Goal: Complete application form: Complete application form

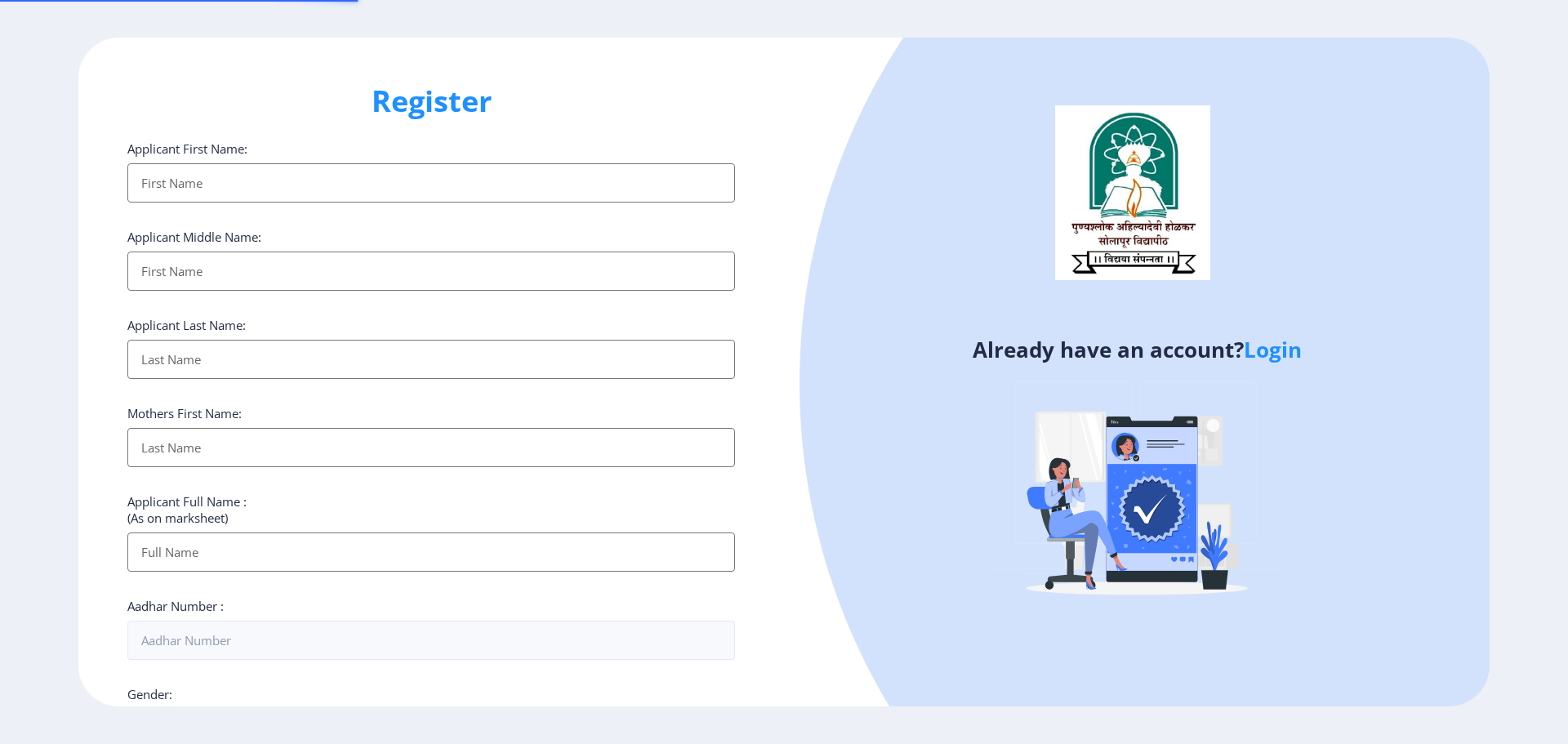
select select
click at [1264, 354] on link "Login" at bounding box center [1273, 350] width 58 height 30
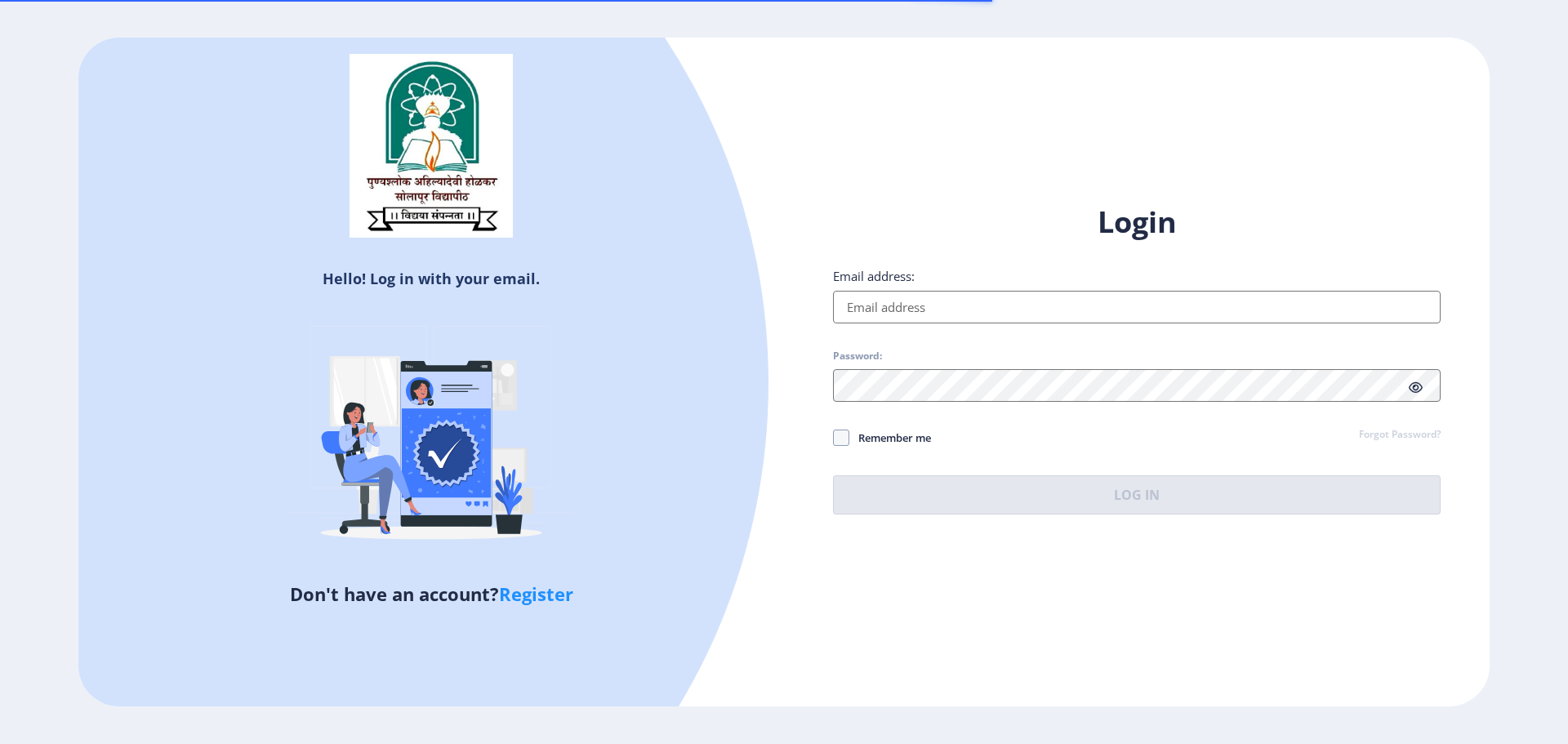
click at [977, 313] on input "Email address:" at bounding box center [1137, 307] width 608 height 33
click at [946, 161] on div "Hello! Log in with your email. Don't have an account? Register Login Email addr…" at bounding box center [784, 372] width 1412 height 669
click at [904, 312] on input "Email address:" at bounding box center [1137, 307] width 608 height 33
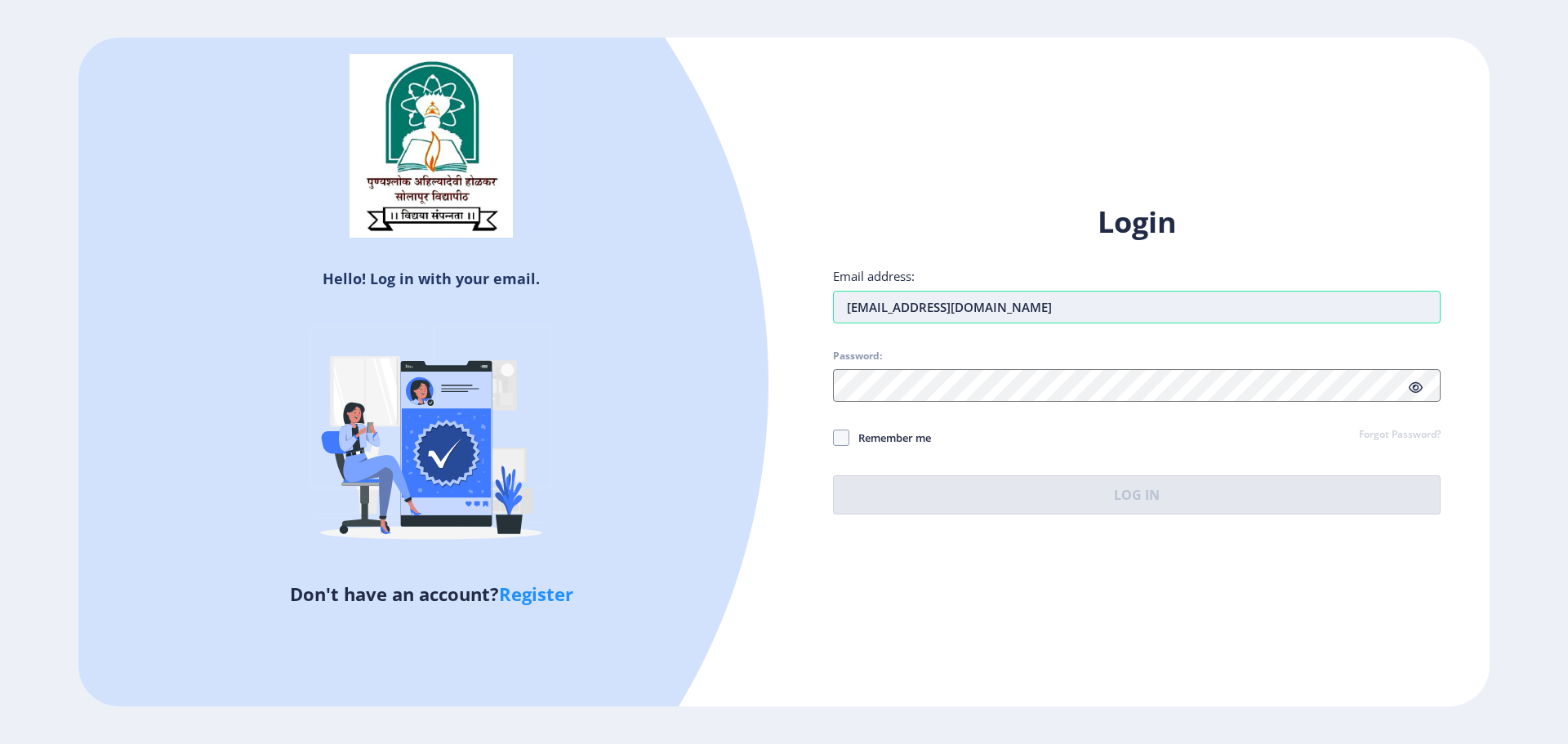
type input "[EMAIL_ADDRESS][DOMAIN_NAME]"
click at [923, 312] on input "[EMAIL_ADDRESS][DOMAIN_NAME]" at bounding box center [1137, 307] width 608 height 33
click at [923, 311] on input "[EMAIL_ADDRESS][DOMAIN_NAME]" at bounding box center [1137, 307] width 608 height 33
click at [924, 311] on input "[EMAIL_ADDRESS][DOMAIN_NAME]" at bounding box center [1137, 307] width 608 height 33
click at [538, 596] on link "Register" at bounding box center [536, 594] width 75 height 25
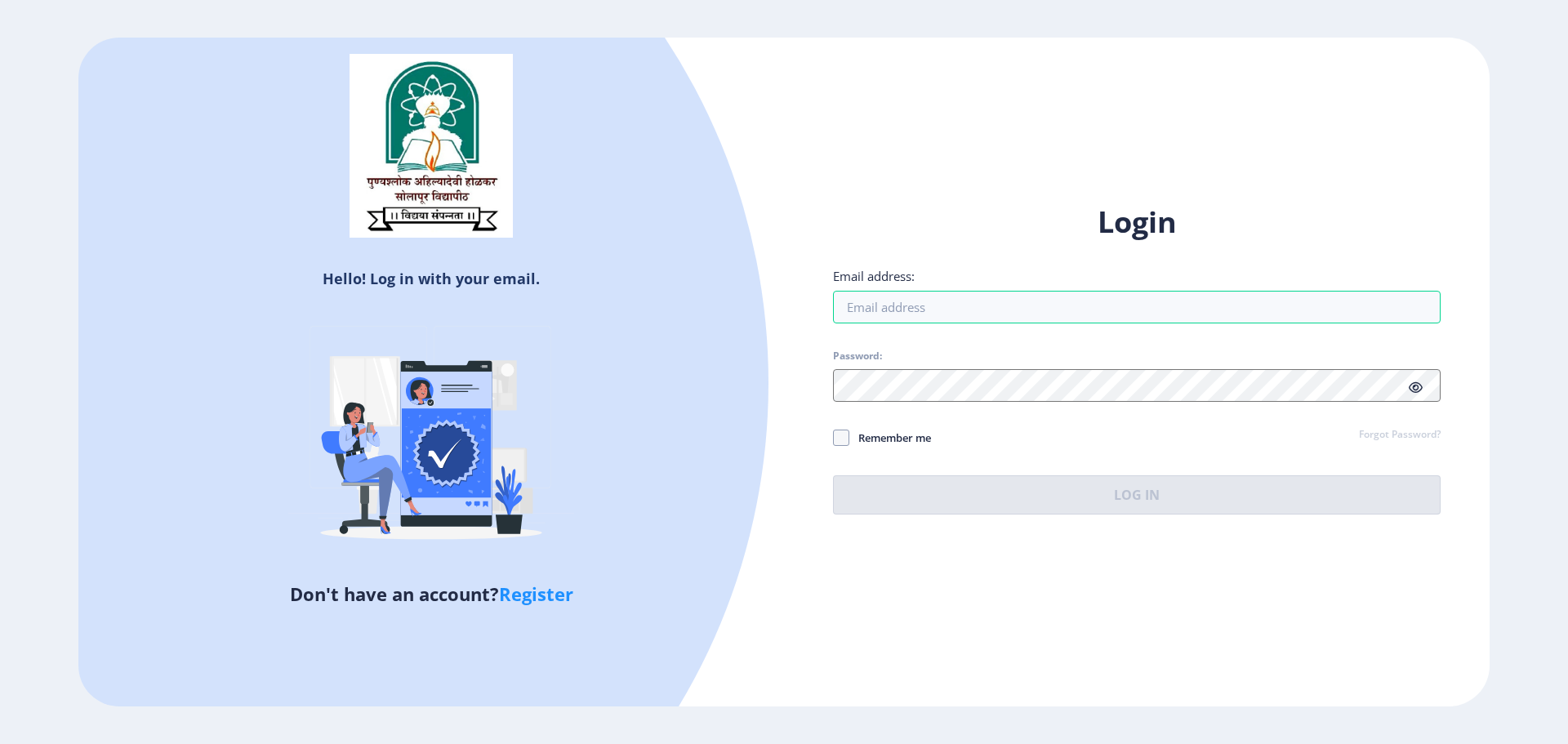
select select
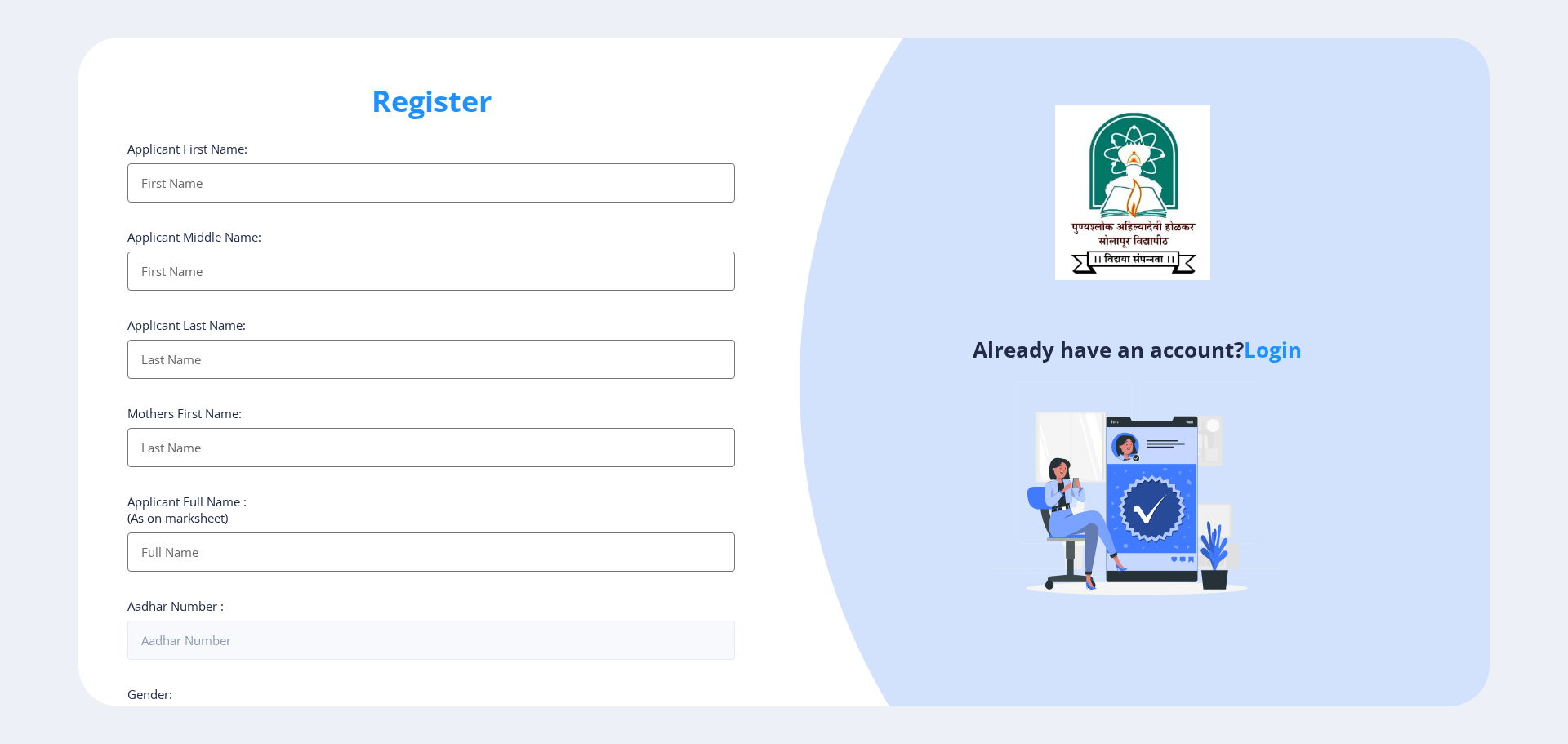
click at [266, 183] on input "Applicant First Name:" at bounding box center [431, 182] width 608 height 39
type input "MANISHA"
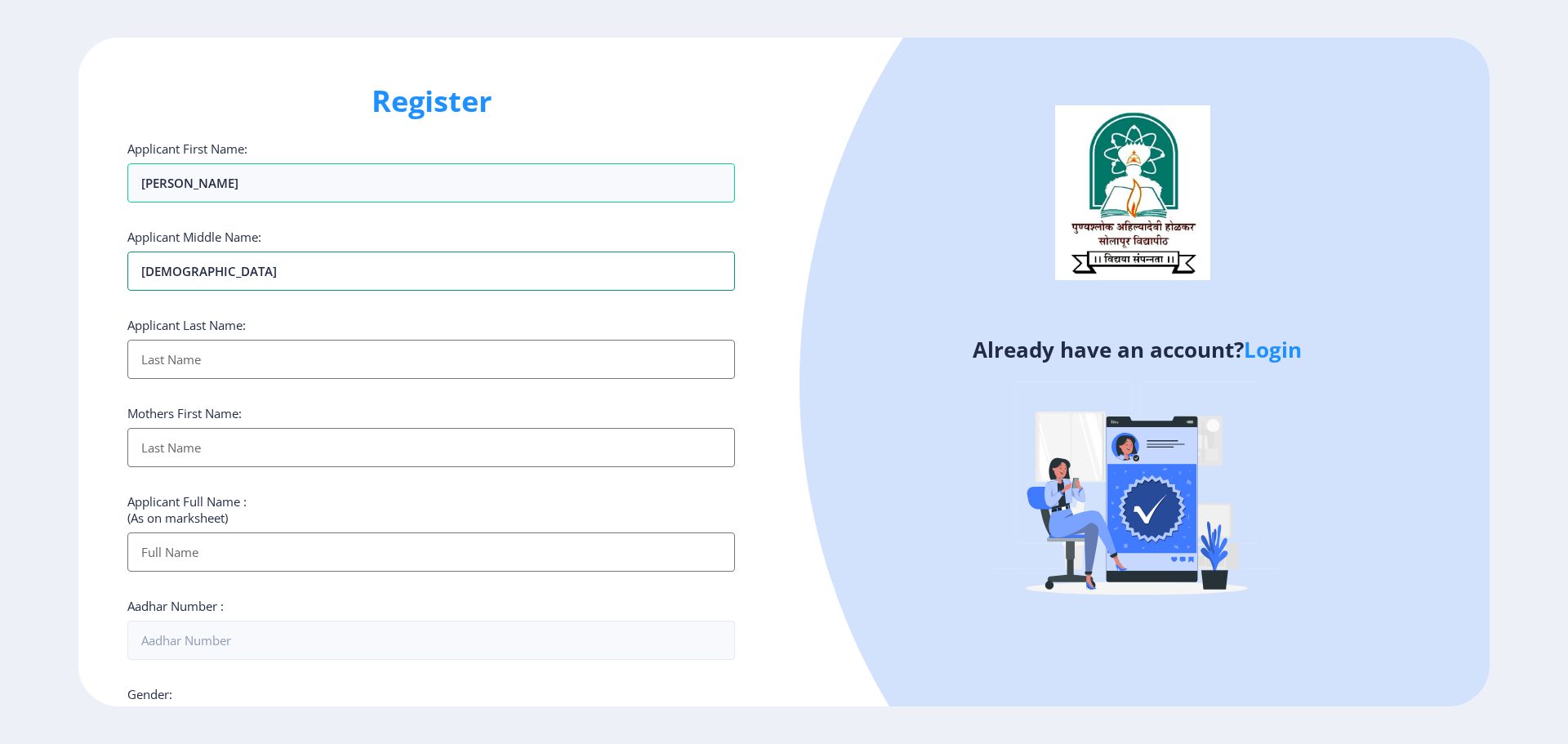
type input "VISHNU"
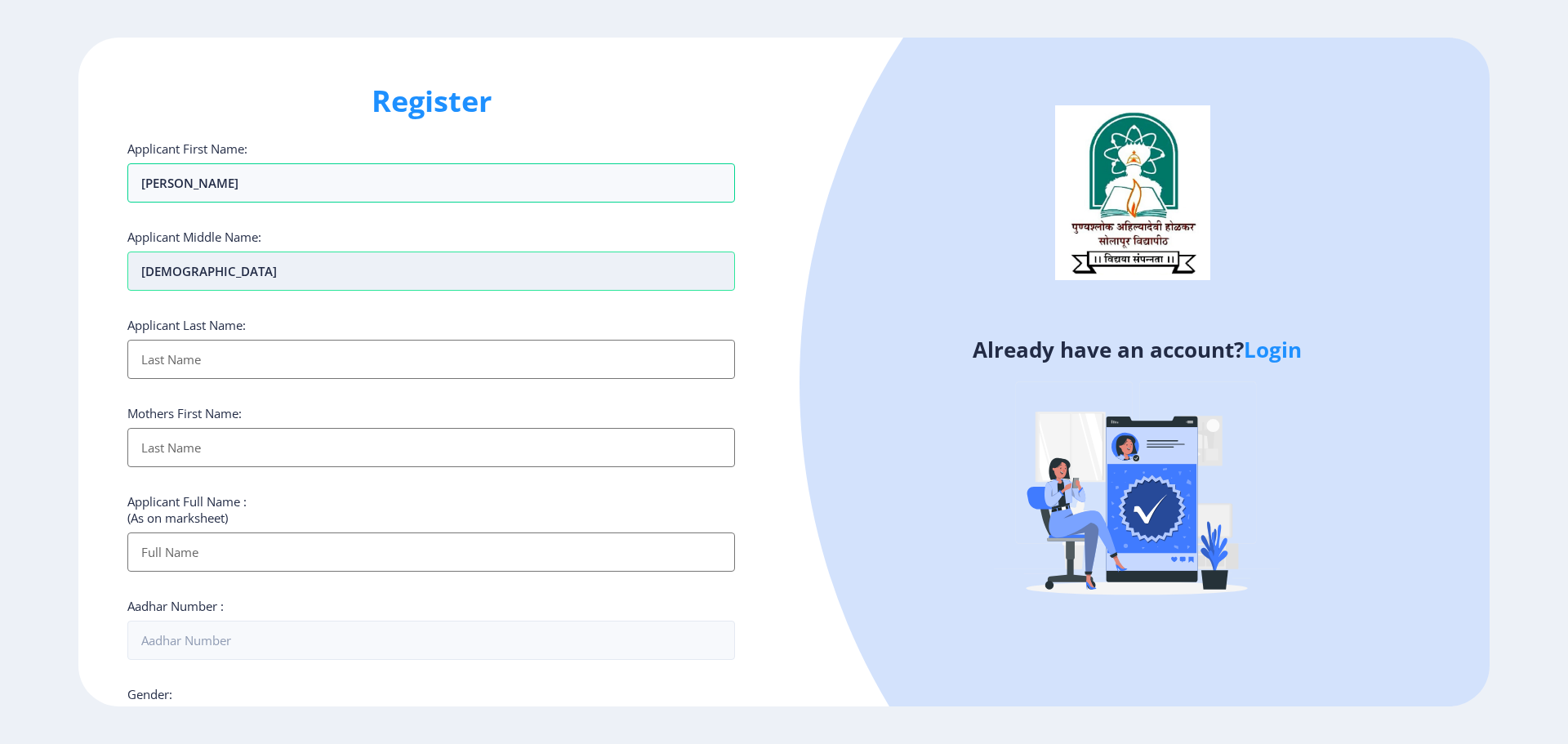
click at [145, 202] on input "VISHNU" at bounding box center [431, 182] width 608 height 39
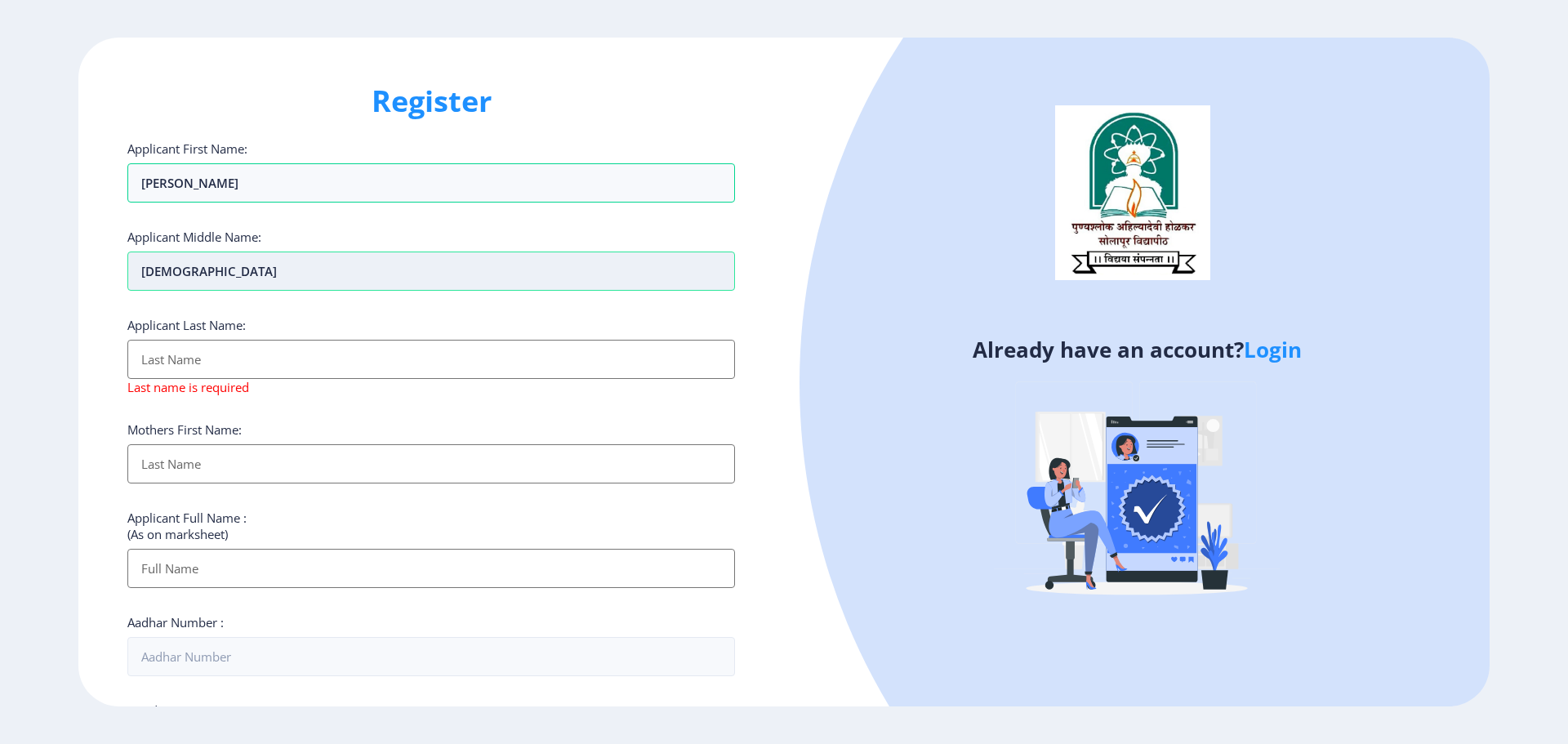
click at [145, 279] on input "VISHNU" at bounding box center [431, 271] width 608 height 39
click at [188, 373] on input "Applicant First Name:" at bounding box center [431, 359] width 608 height 39
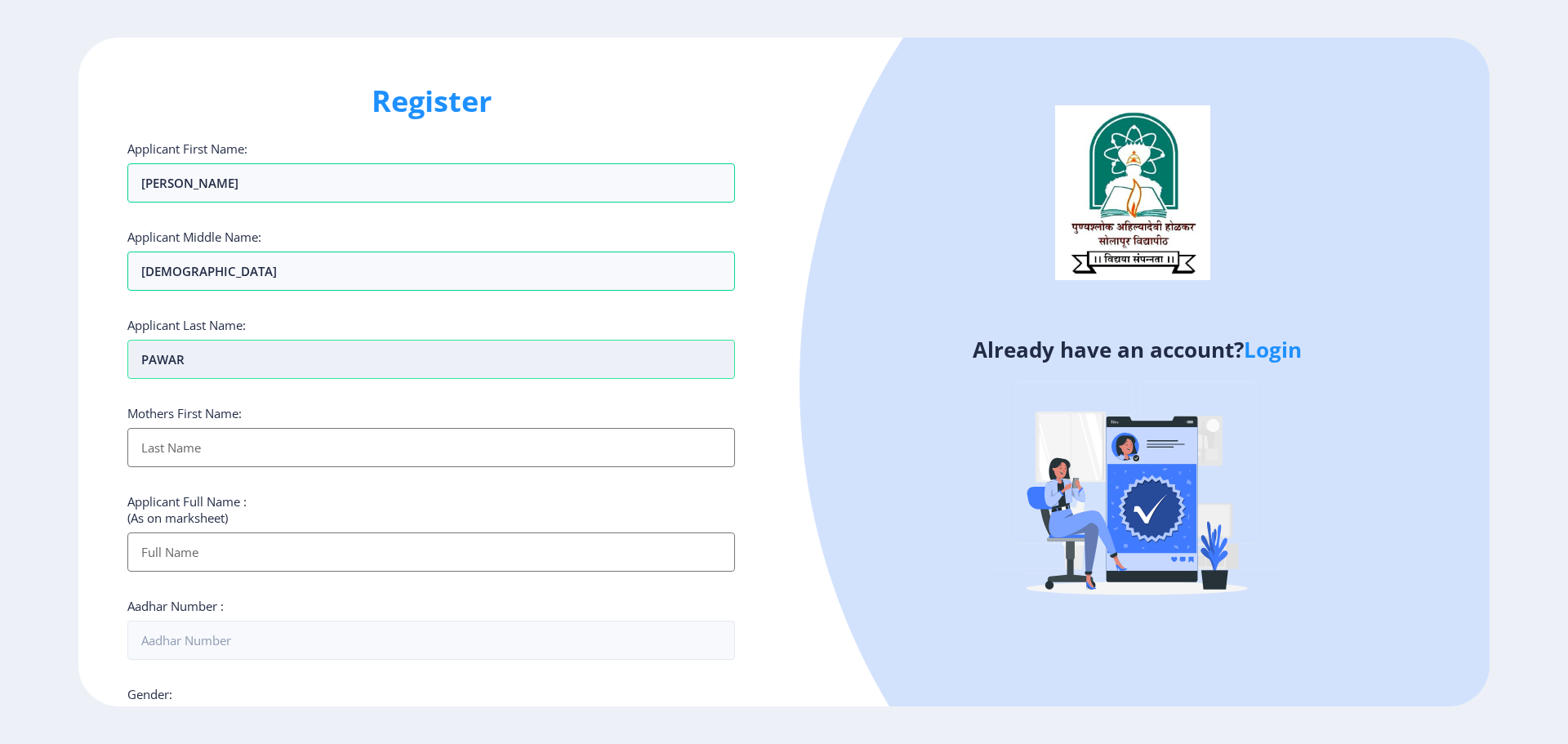
type input "PAWAR"
type input "[PERSON_NAME]"
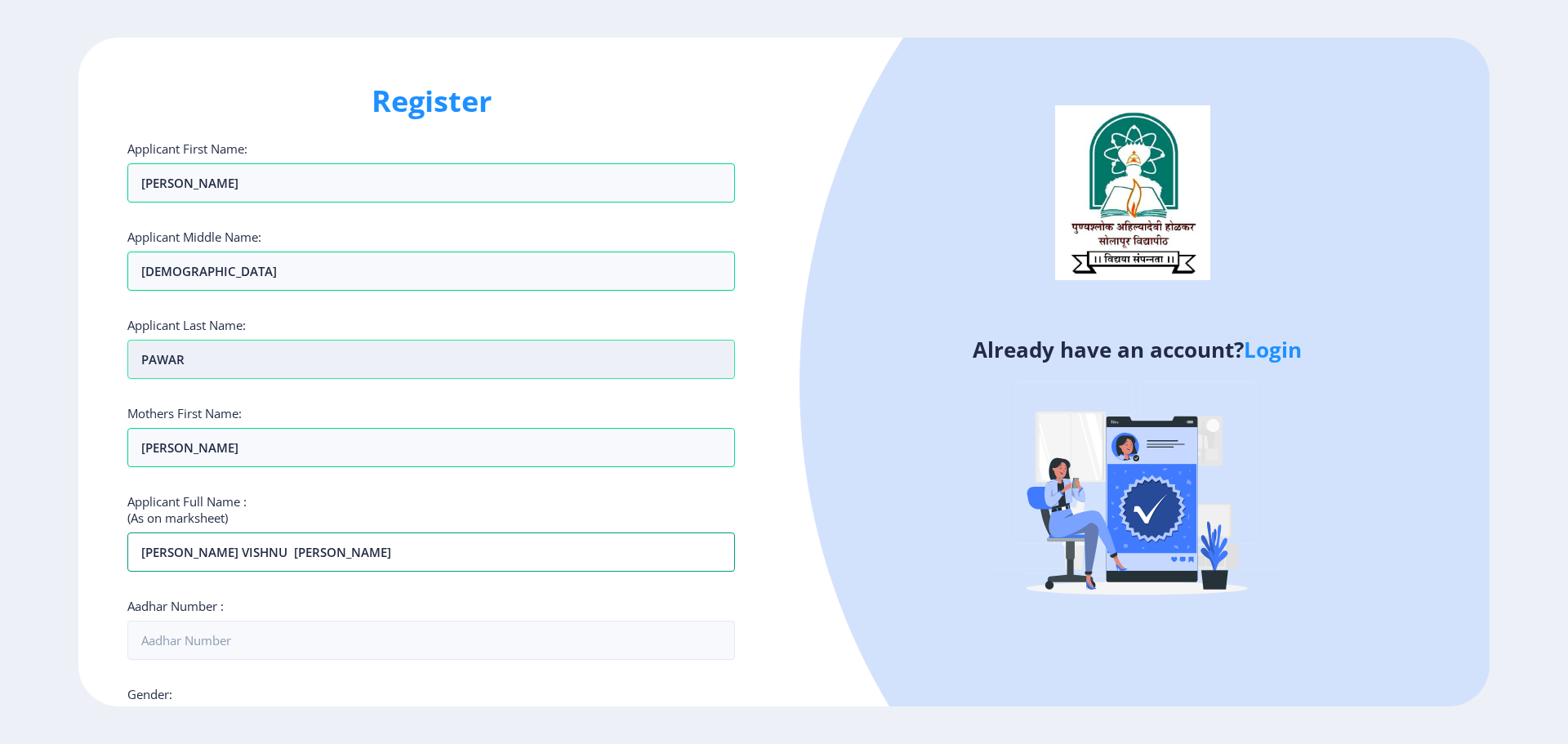
type input "[PERSON_NAME] VISHNU [PERSON_NAME]"
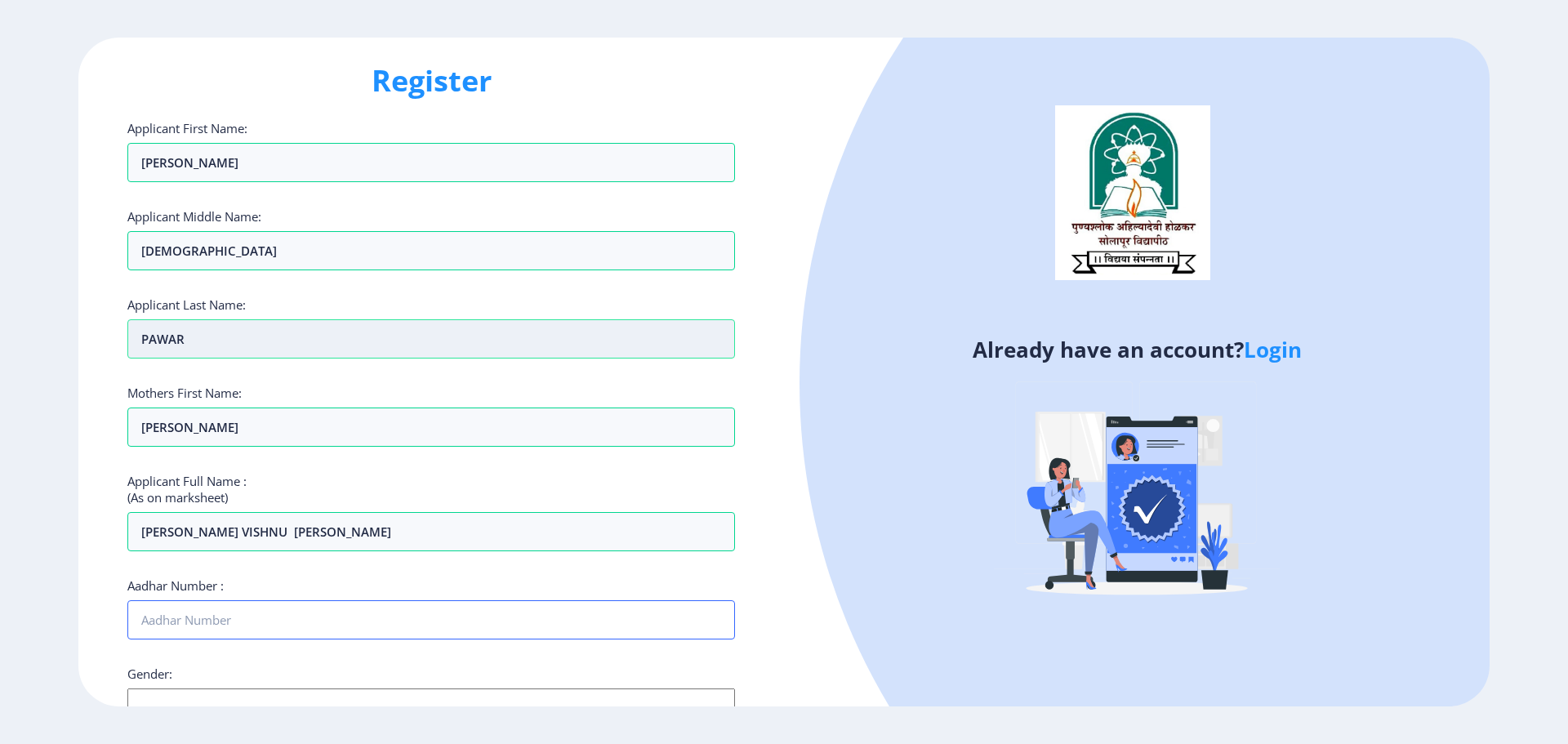
scroll to position [163, 0]
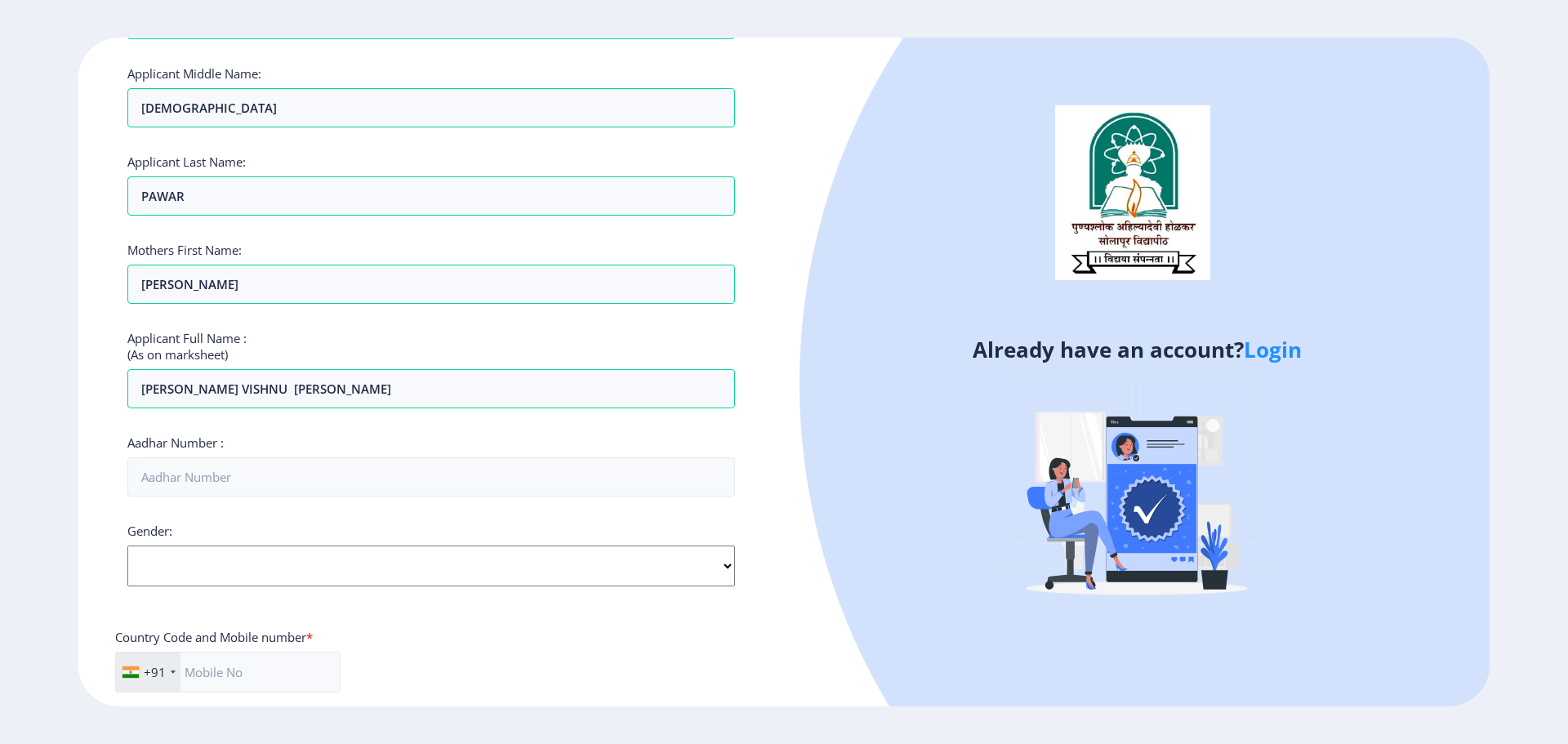
click at [235, 563] on div "Gender: Select Gender Male Female Other" at bounding box center [431, 555] width 608 height 64
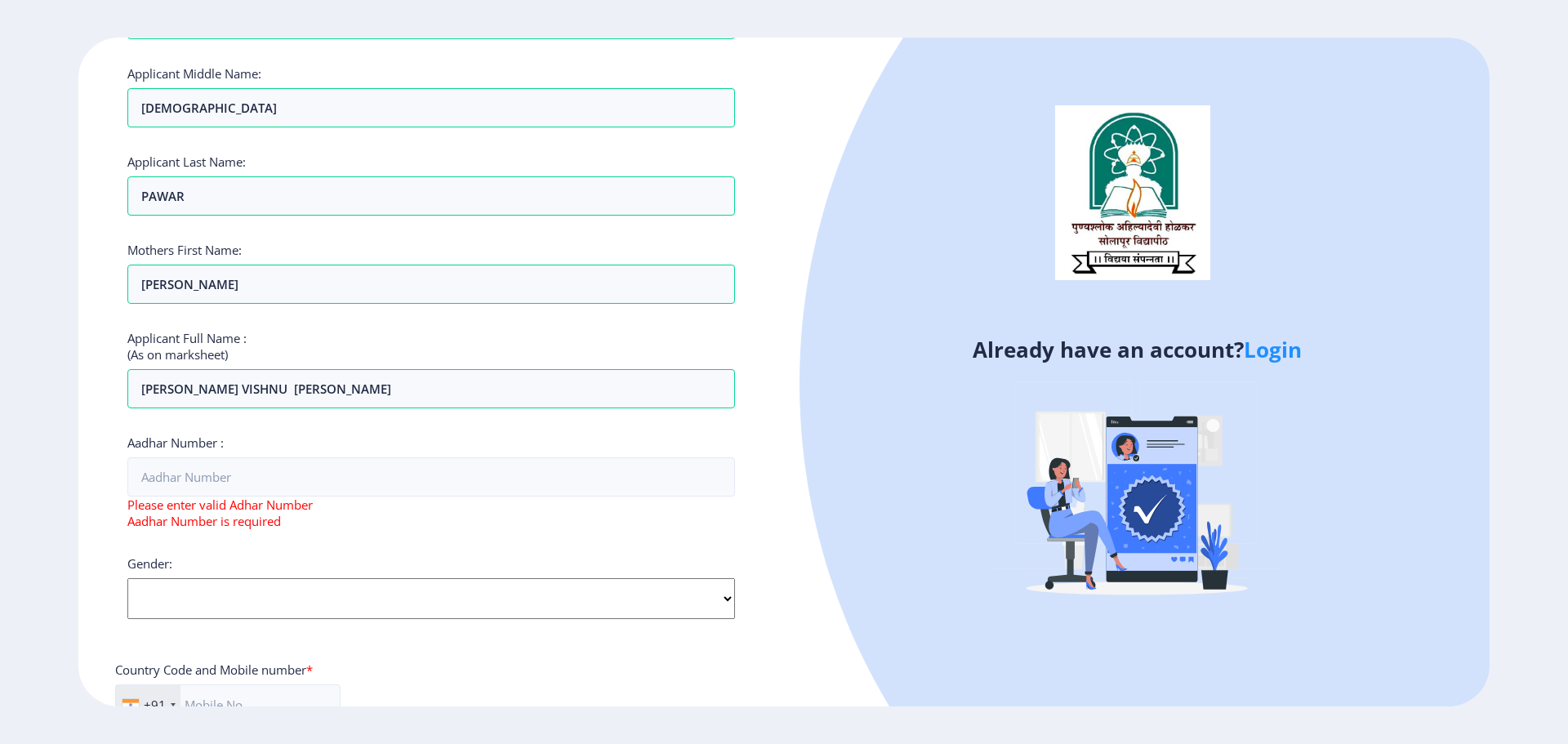
select select "Female"
click at [128, 579] on select "Select Gender Male Female Other" at bounding box center [431, 599] width 608 height 41
click at [165, 484] on input "Aadhar Number :" at bounding box center [431, 476] width 608 height 39
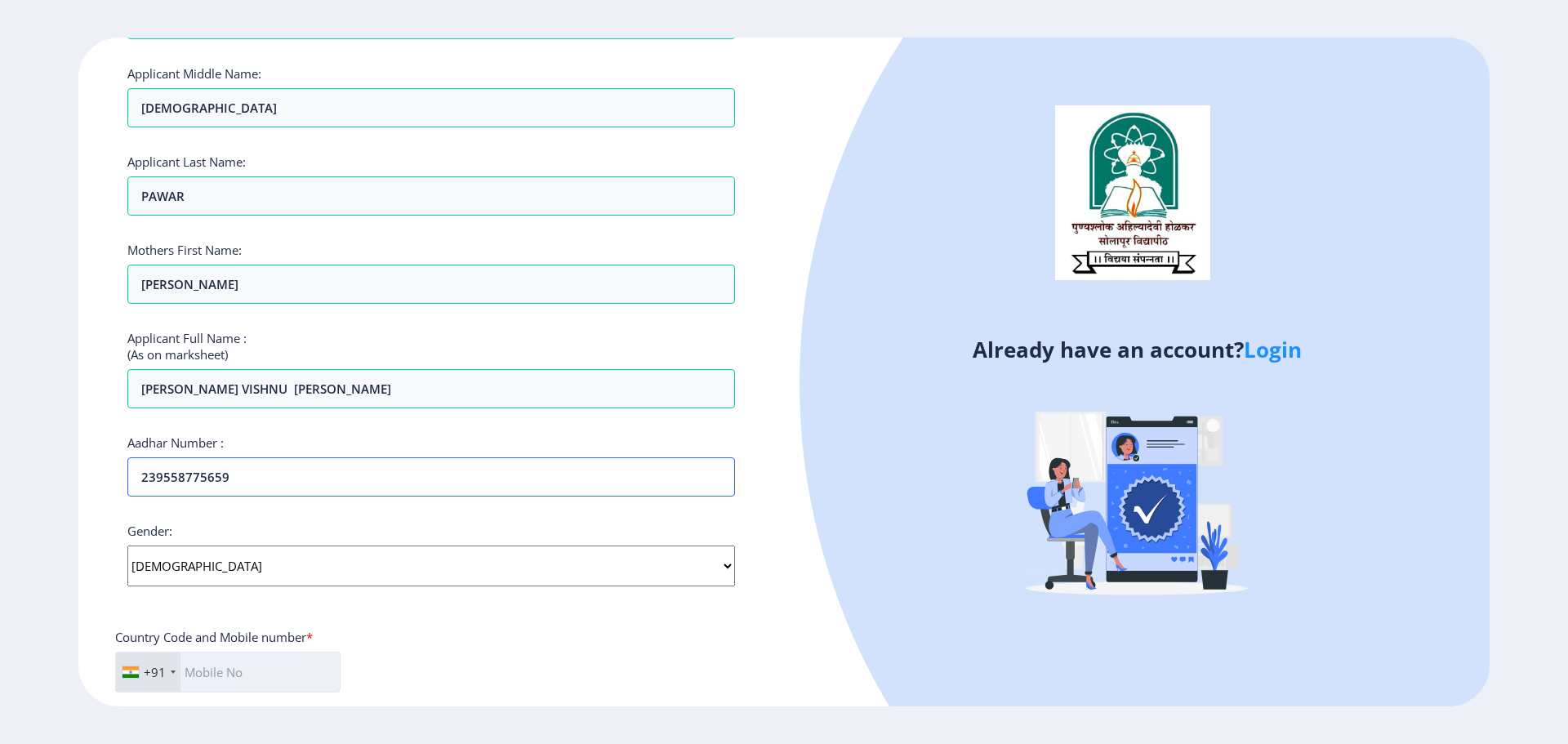
type input "239558775659"
click at [252, 668] on input "text" at bounding box center [228, 671] width 225 height 41
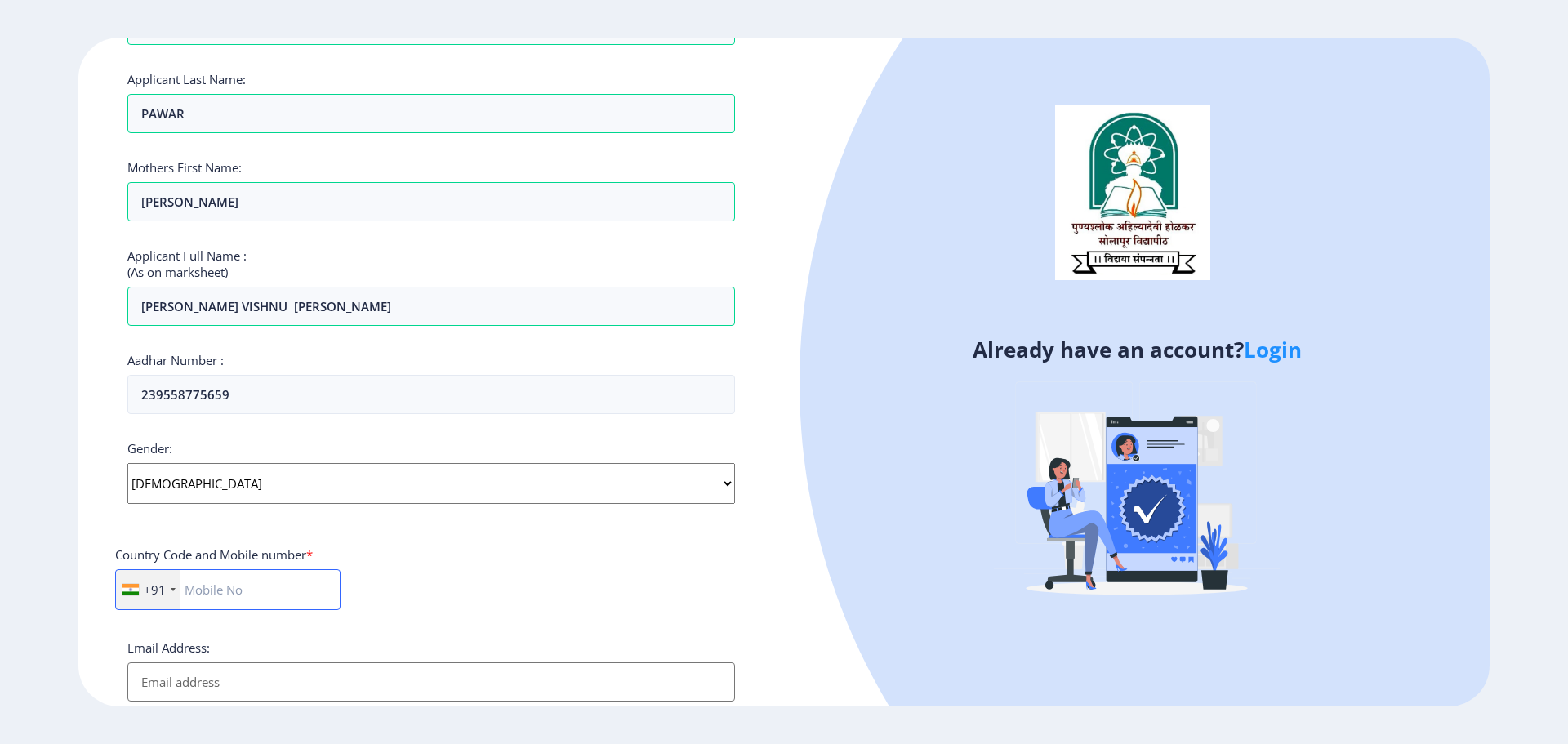
scroll to position [408, 0]
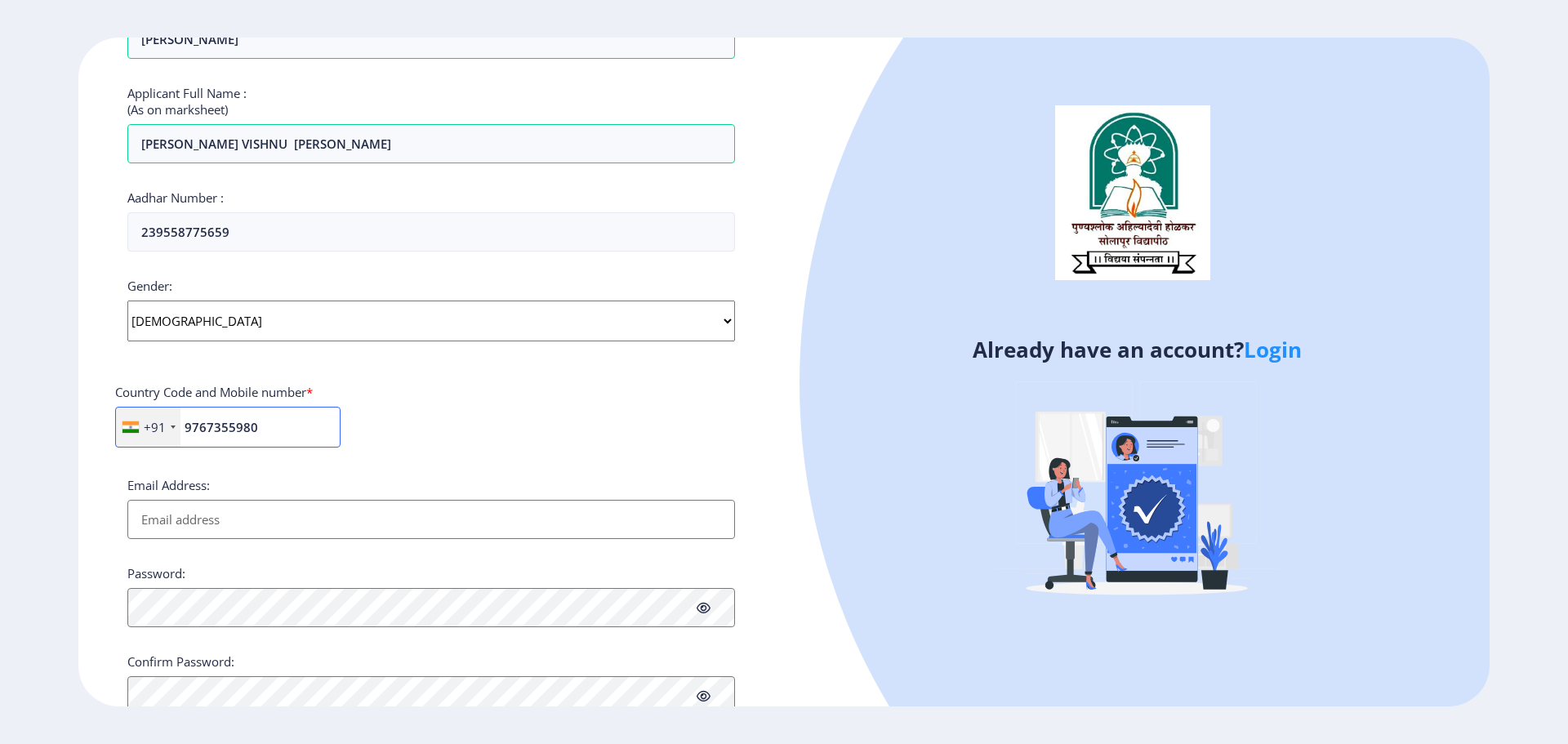
type input "9767355980"
click at [174, 526] on input "Email Address:" at bounding box center [431, 519] width 608 height 39
paste input "[EMAIL_ADDRESS][DOMAIN_NAME]"
type input "[EMAIL_ADDRESS][DOMAIN_NAME]"
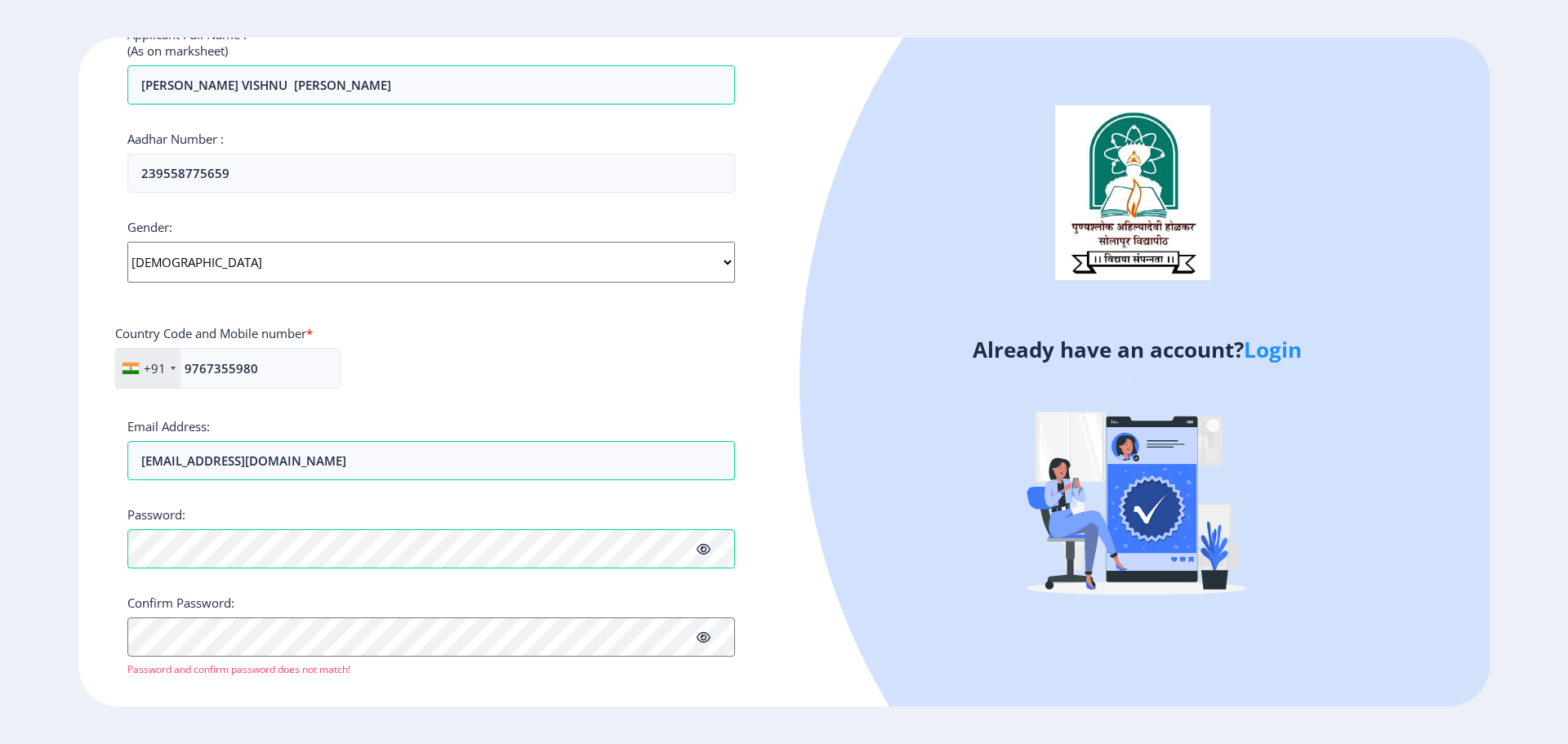
click at [707, 546] on icon at bounding box center [703, 549] width 14 height 12
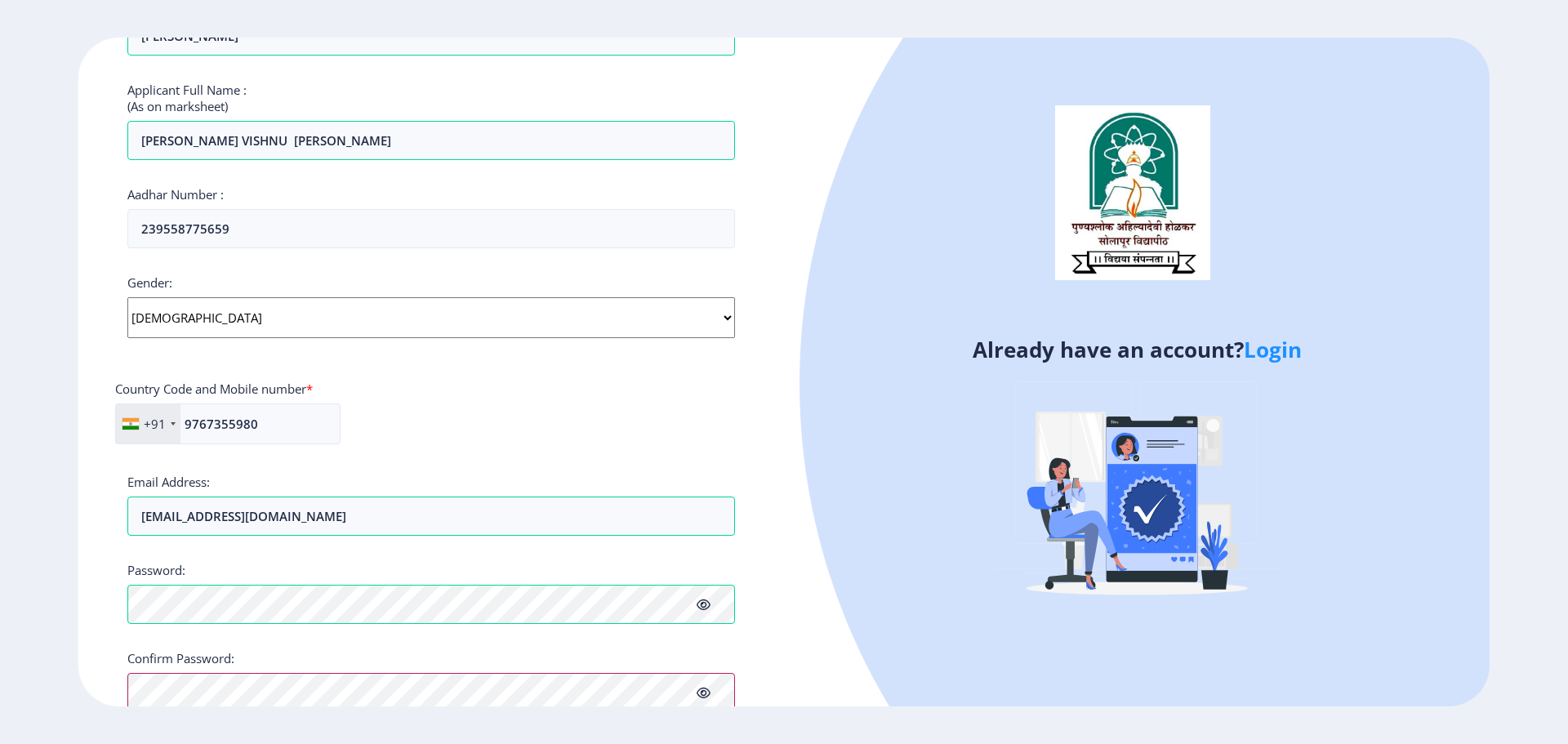
scroll to position [487, 0]
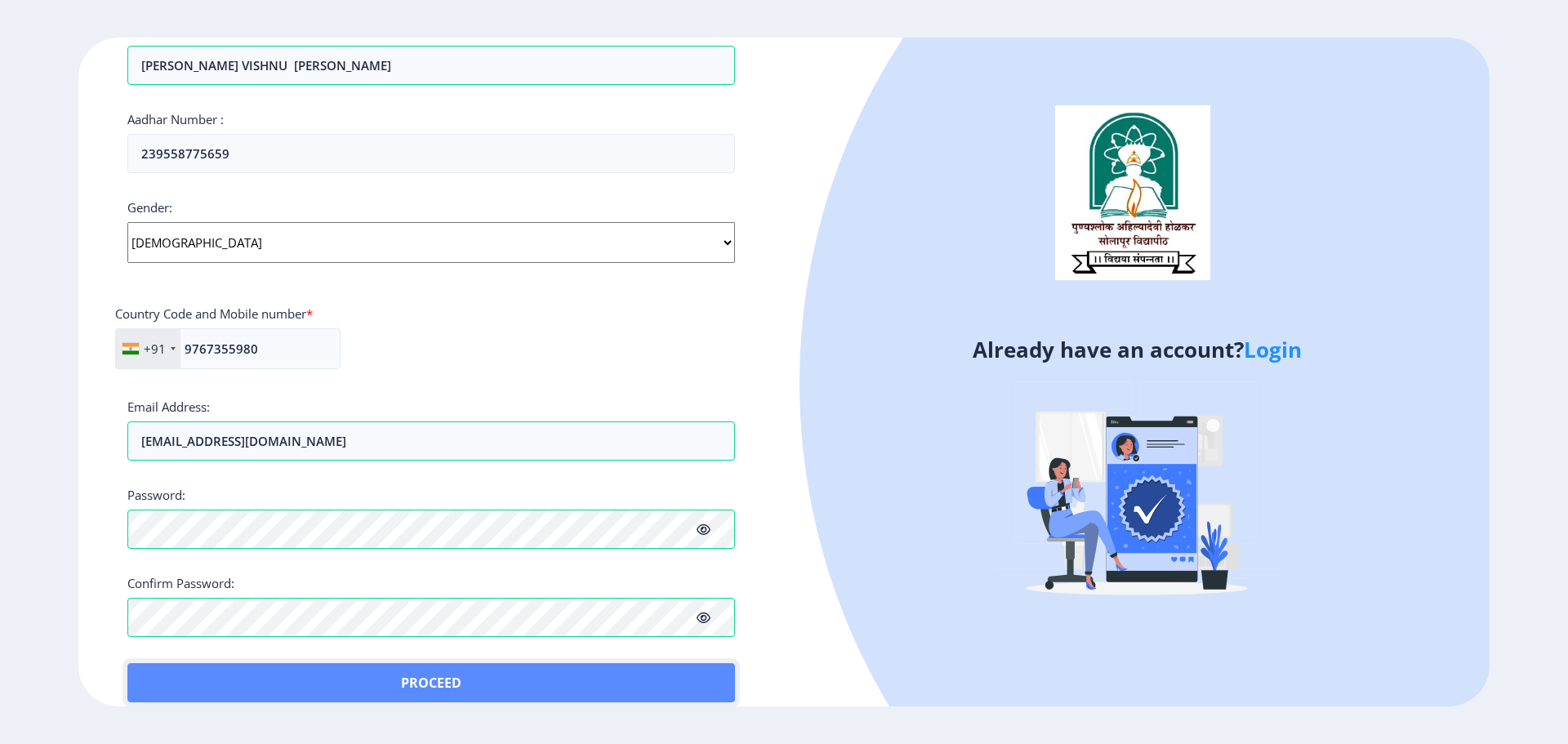
click at [151, 674] on button "Proceed" at bounding box center [431, 682] width 608 height 39
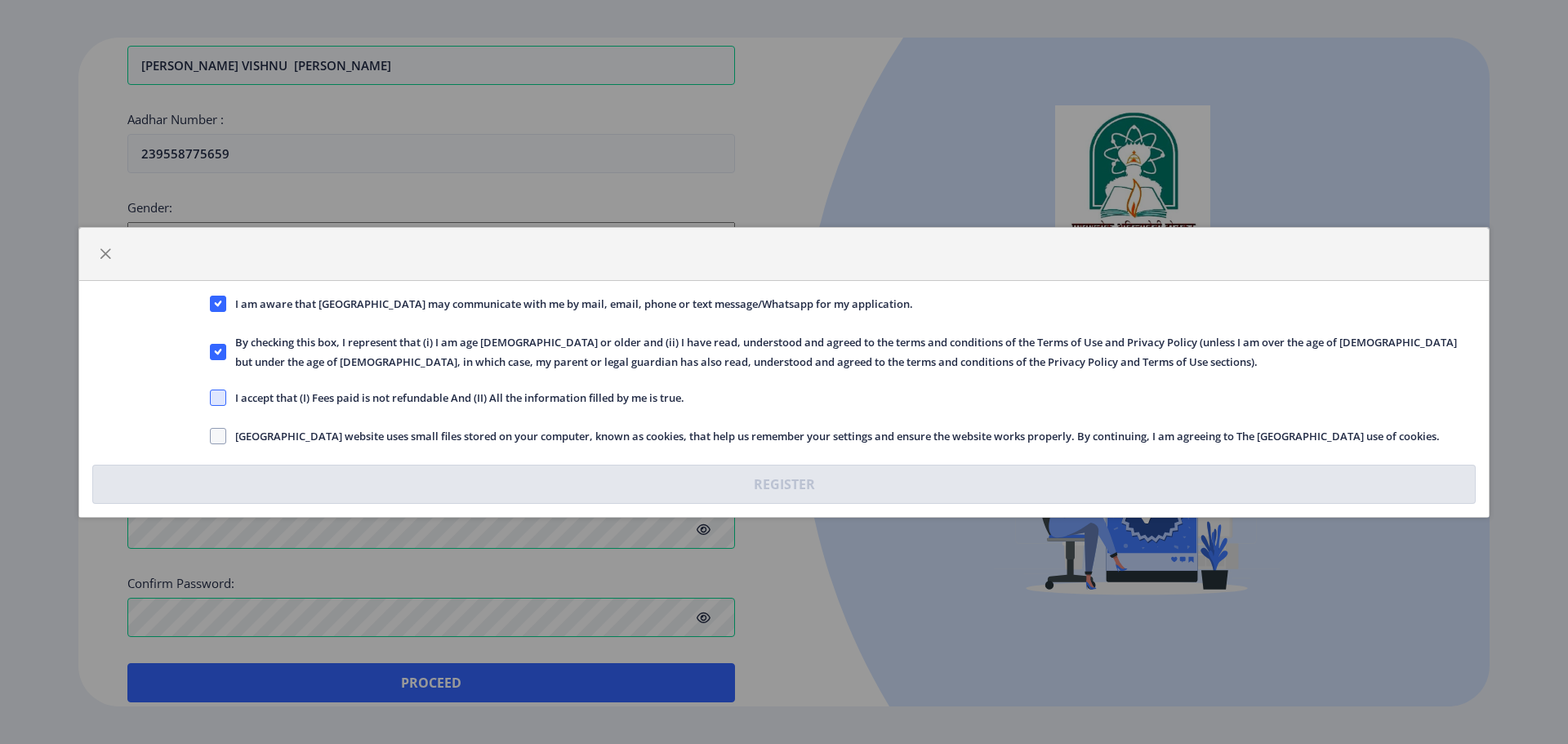
click at [215, 400] on span at bounding box center [218, 397] width 16 height 16
click at [211, 397] on input "I accept that (I) Fees paid is not refundable And (II) All the information fill…" at bounding box center [210, 397] width 1 height 1
checkbox input "true"
click at [216, 428] on span at bounding box center [218, 436] width 16 height 16
click at [211, 435] on input "Solapur University website uses small files stored on your computer, known as c…" at bounding box center [210, 435] width 1 height 1
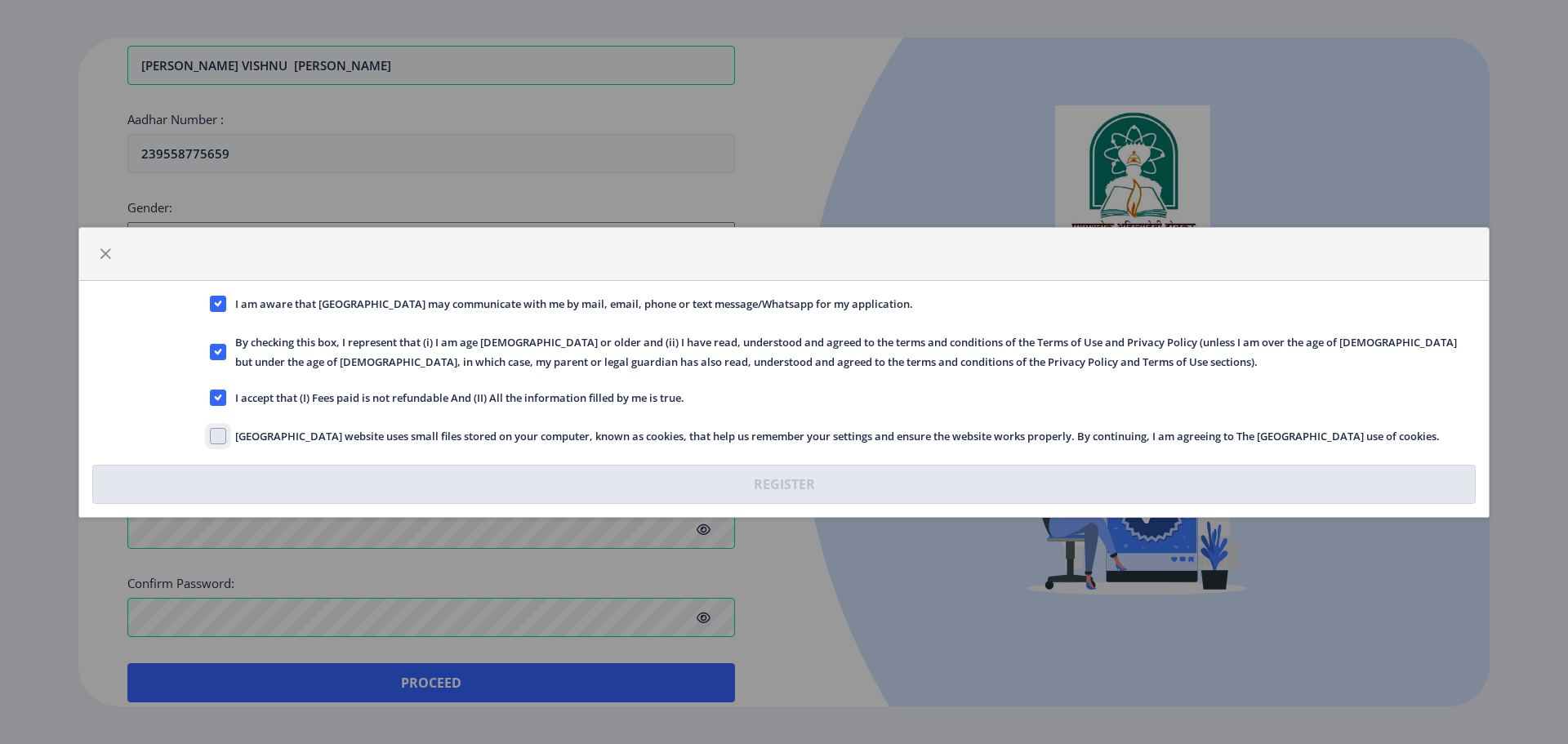
checkbox input "true"
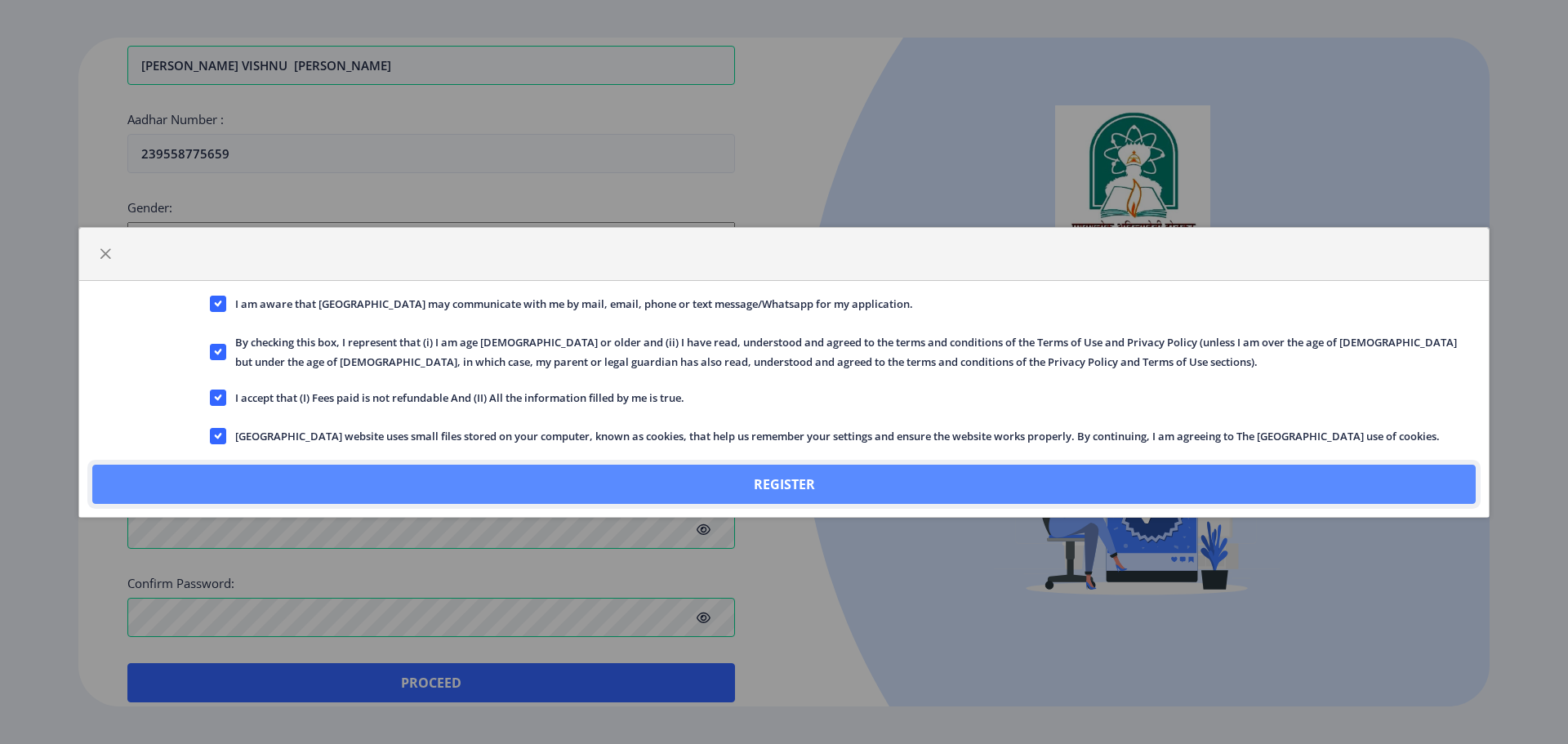
click at [788, 479] on button "Register" at bounding box center [784, 484] width 1384 height 39
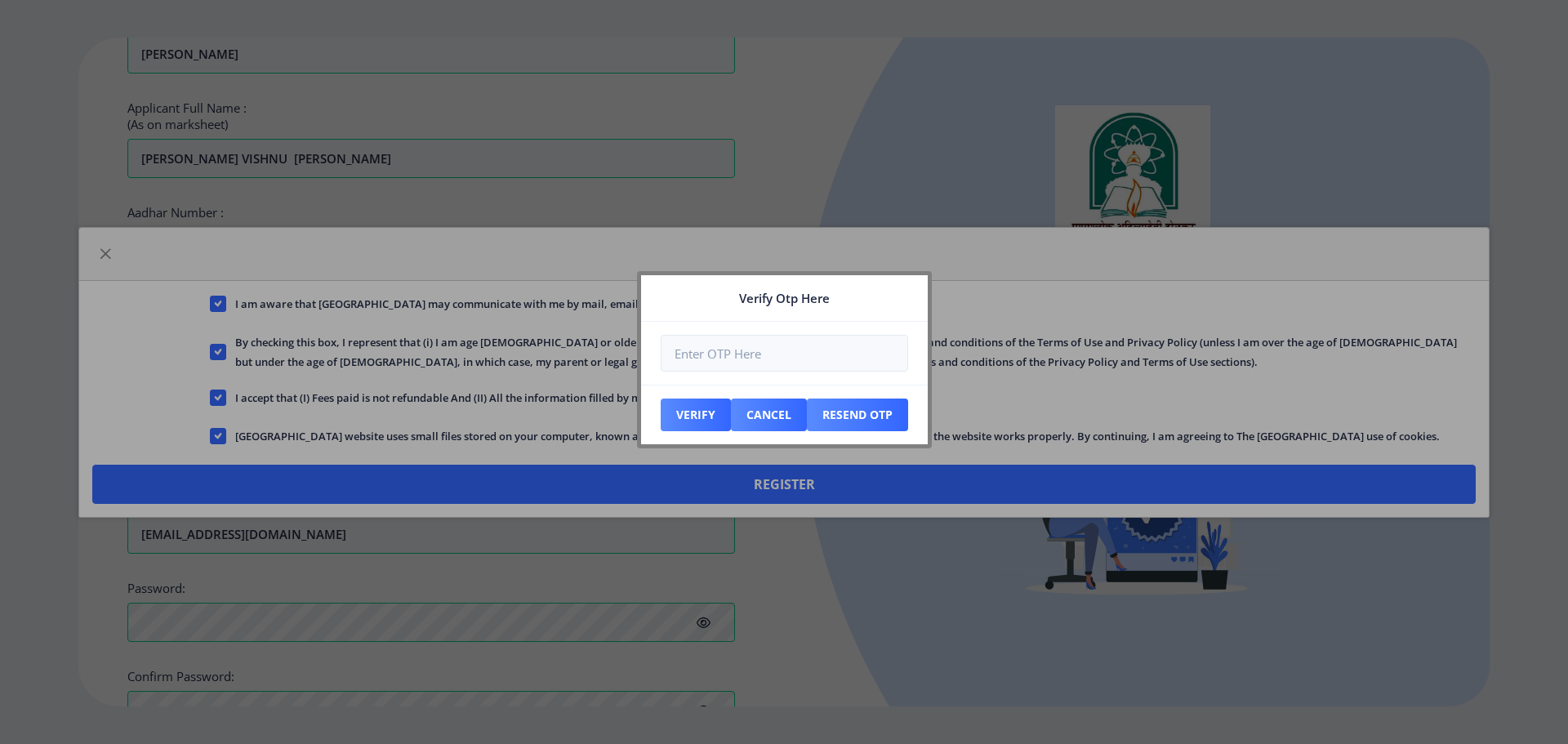
scroll to position [580, 0]
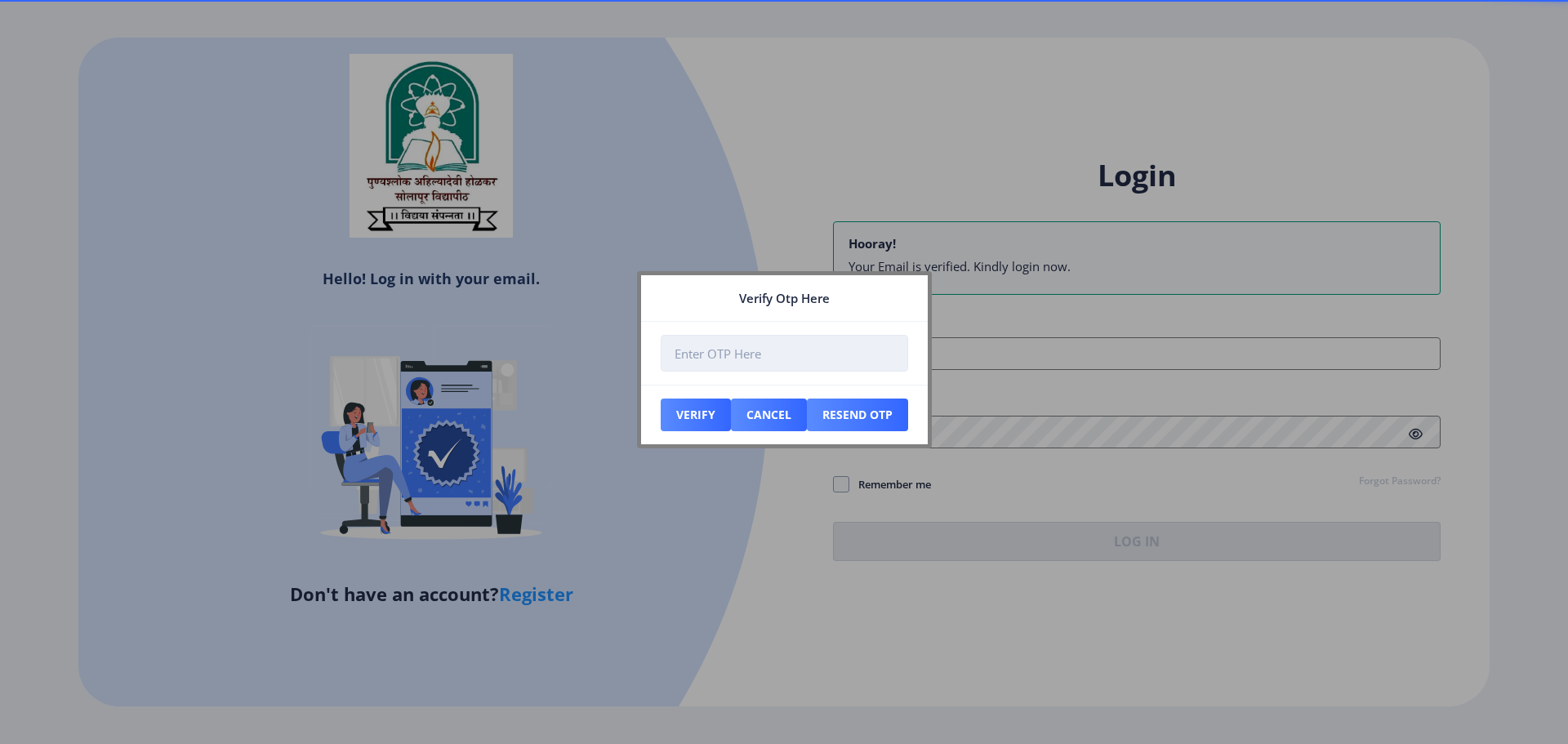
click at [796, 352] on input "number" at bounding box center [784, 353] width 247 height 37
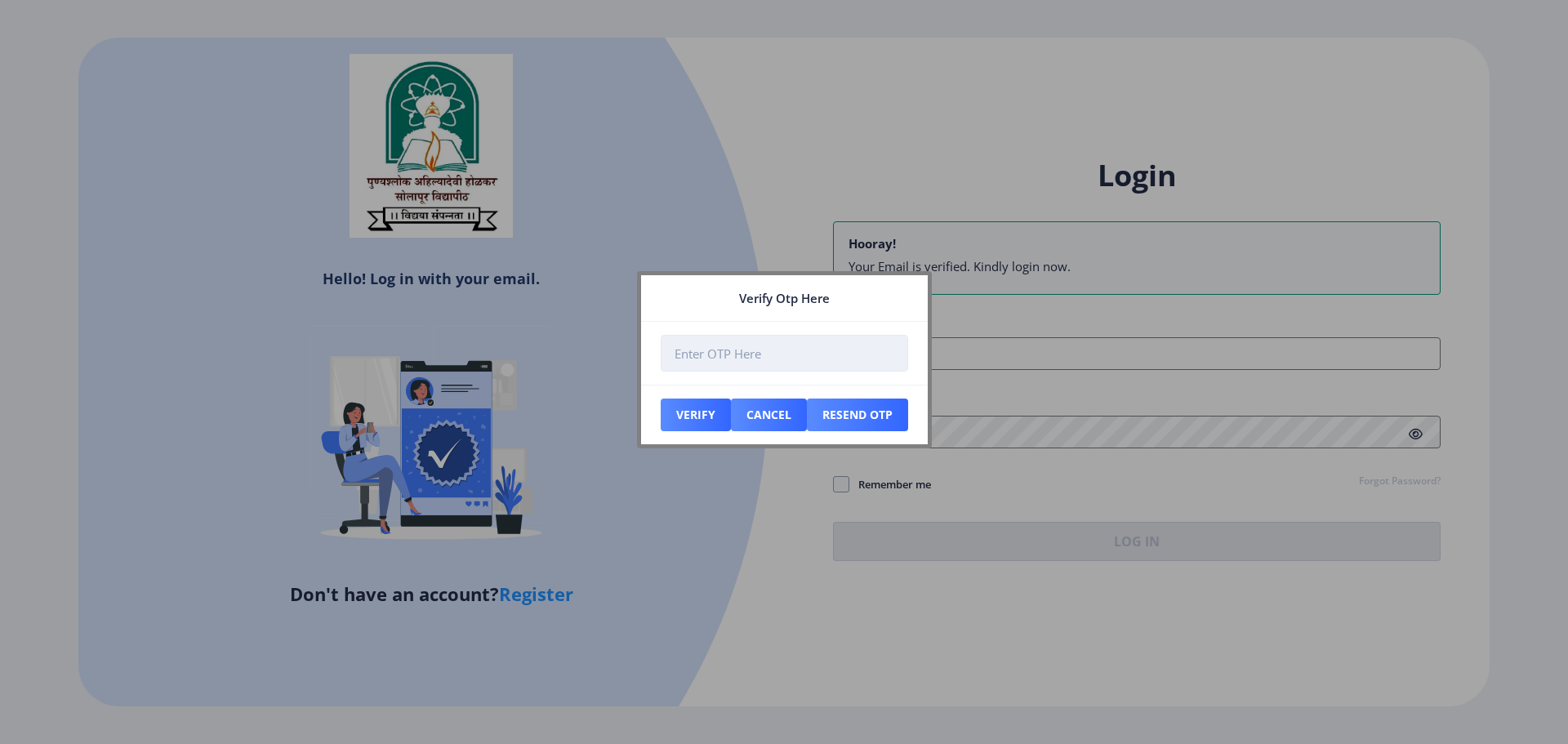
click at [765, 363] on input "number" at bounding box center [784, 353] width 247 height 37
click at [731, 426] on button "Resend Otp" at bounding box center [695, 414] width 71 height 33
click at [680, 358] on input "number" at bounding box center [784, 353] width 247 height 37
click at [838, 351] on input "number" at bounding box center [784, 353] width 247 height 37
click at [815, 360] on input "number" at bounding box center [784, 353] width 247 height 37
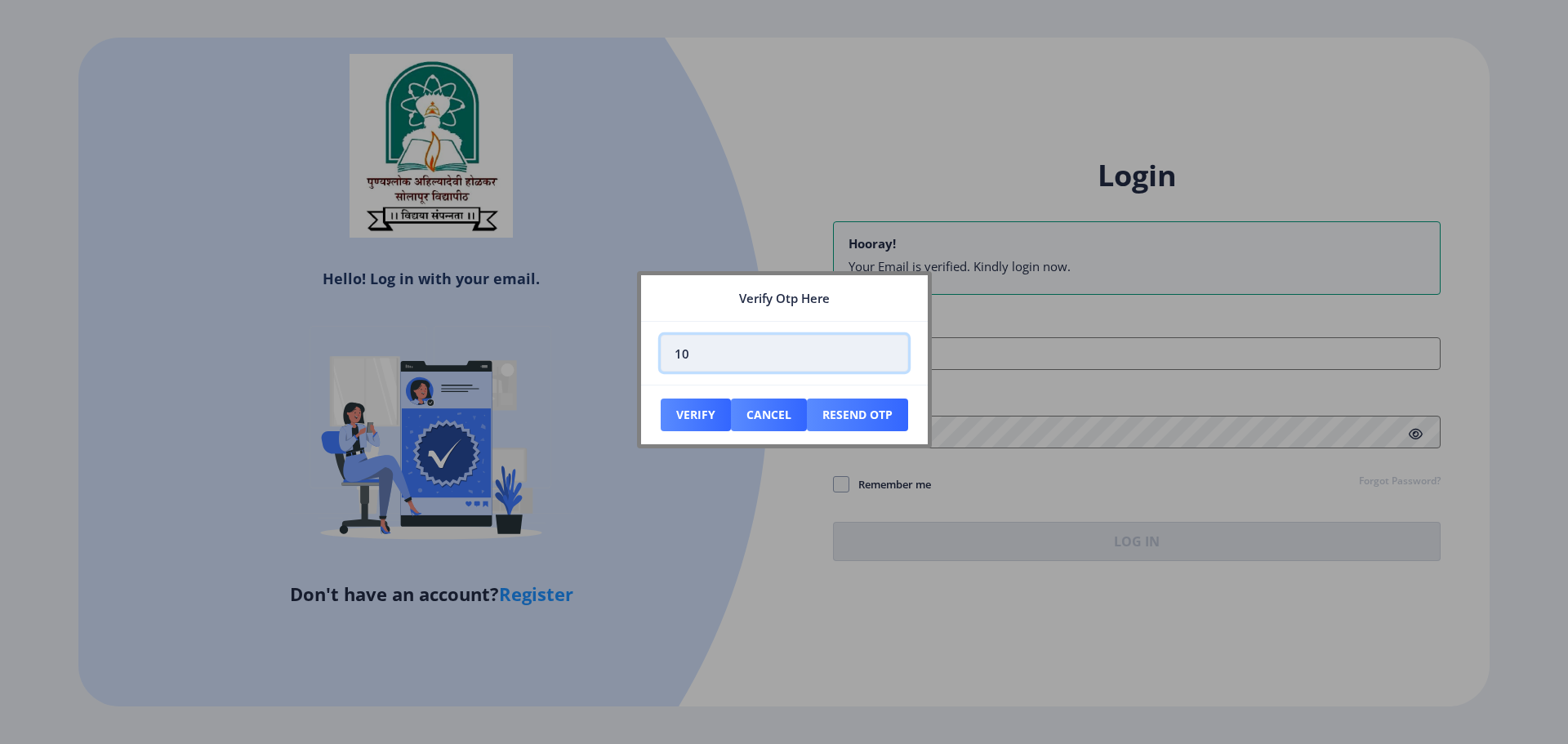
type input "1"
click at [709, 358] on input "number" at bounding box center [784, 353] width 247 height 37
type input "960702"
click at [694, 416] on button "Verify" at bounding box center [695, 414] width 71 height 33
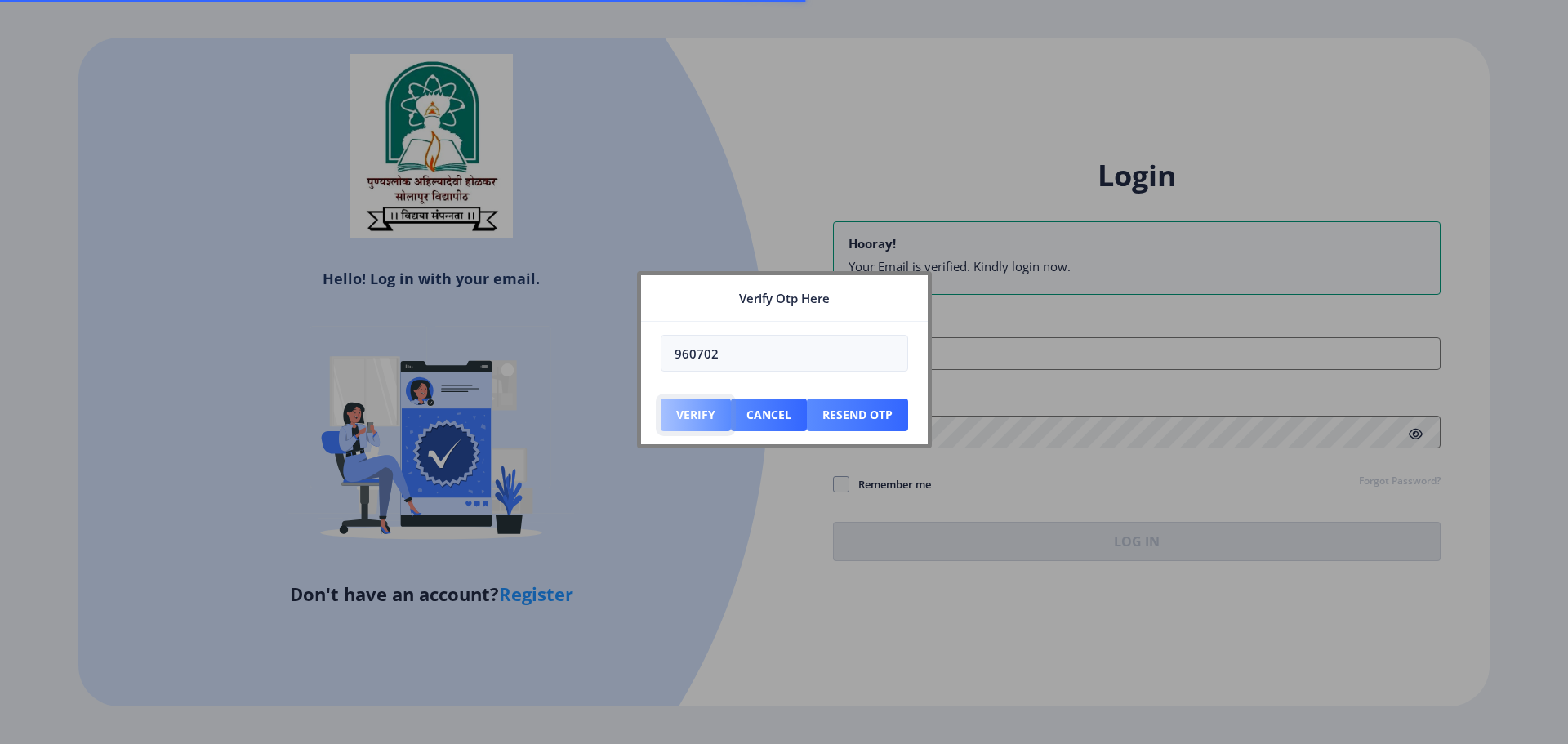
click at [687, 415] on button "Verify" at bounding box center [695, 414] width 71 height 33
click at [691, 416] on div at bounding box center [141, 383] width 1255 height 1255
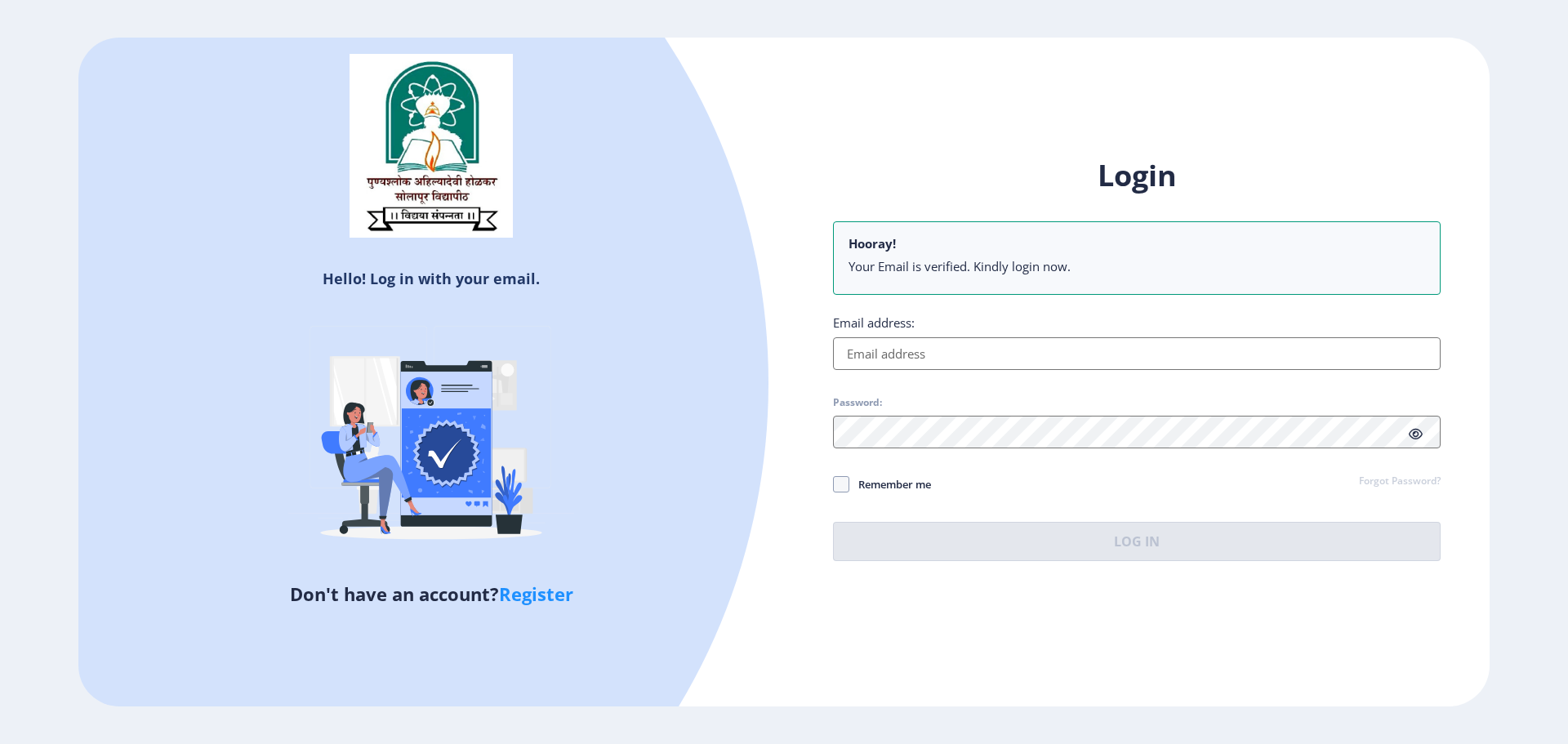
click at [918, 357] on input "Email address:" at bounding box center [1137, 354] width 608 height 33
type input "[EMAIL_ADDRESS][DOMAIN_NAME]"
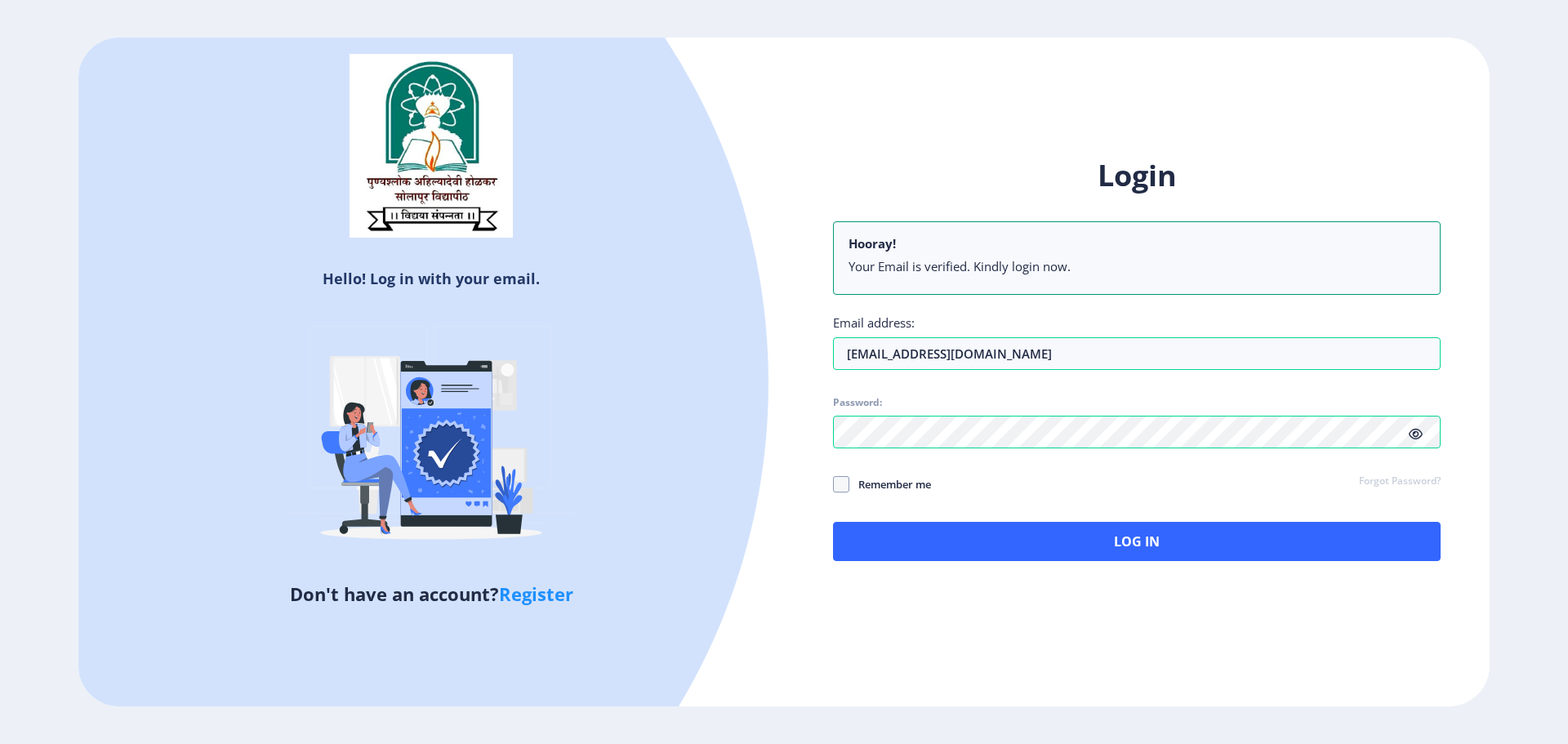
click at [1419, 433] on icon at bounding box center [1417, 434] width 14 height 12
click at [847, 483] on span at bounding box center [841, 484] width 16 height 16
click at [834, 484] on input "Remember me" at bounding box center [833, 484] width 1 height 1
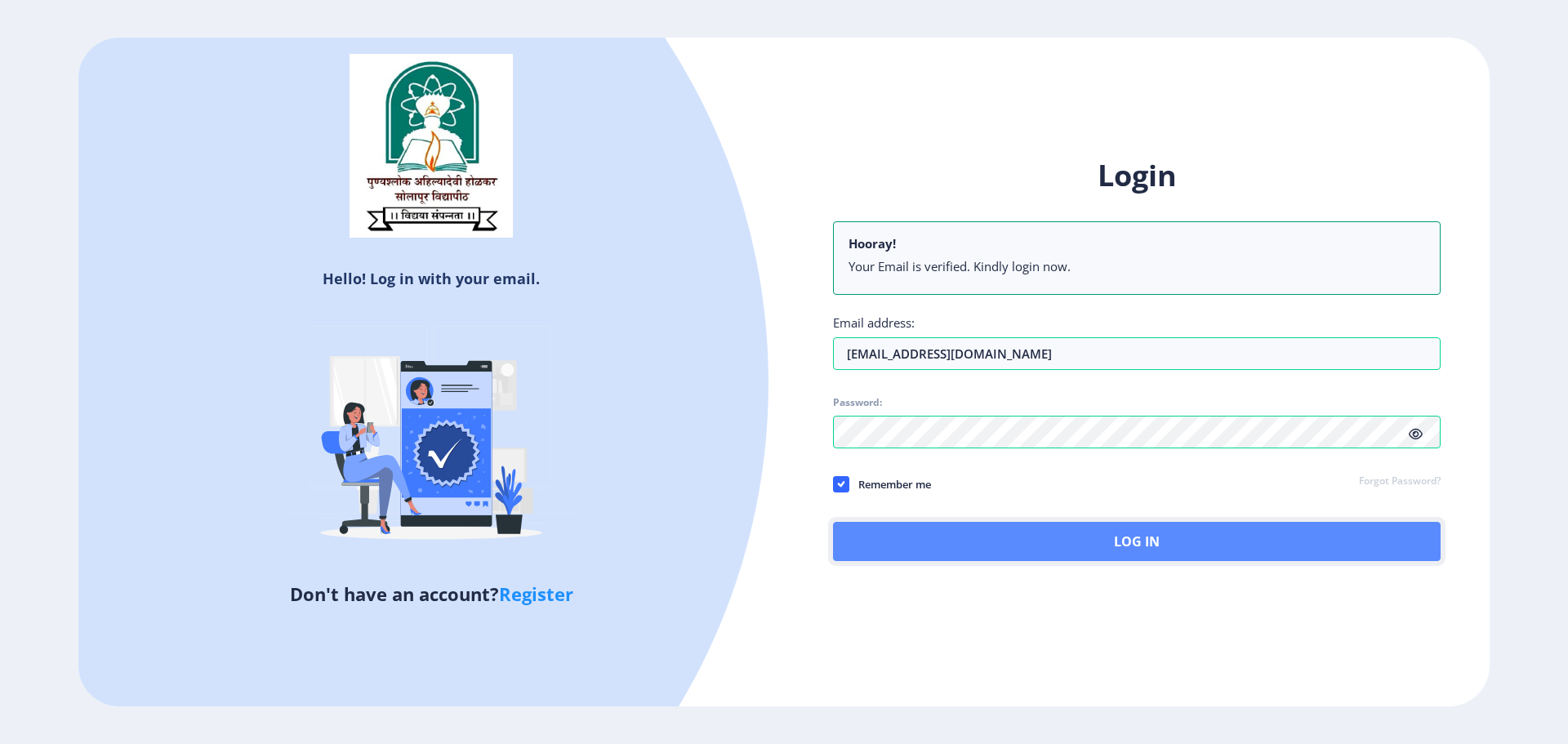
click at [1046, 525] on button "Log In" at bounding box center [1137, 541] width 608 height 39
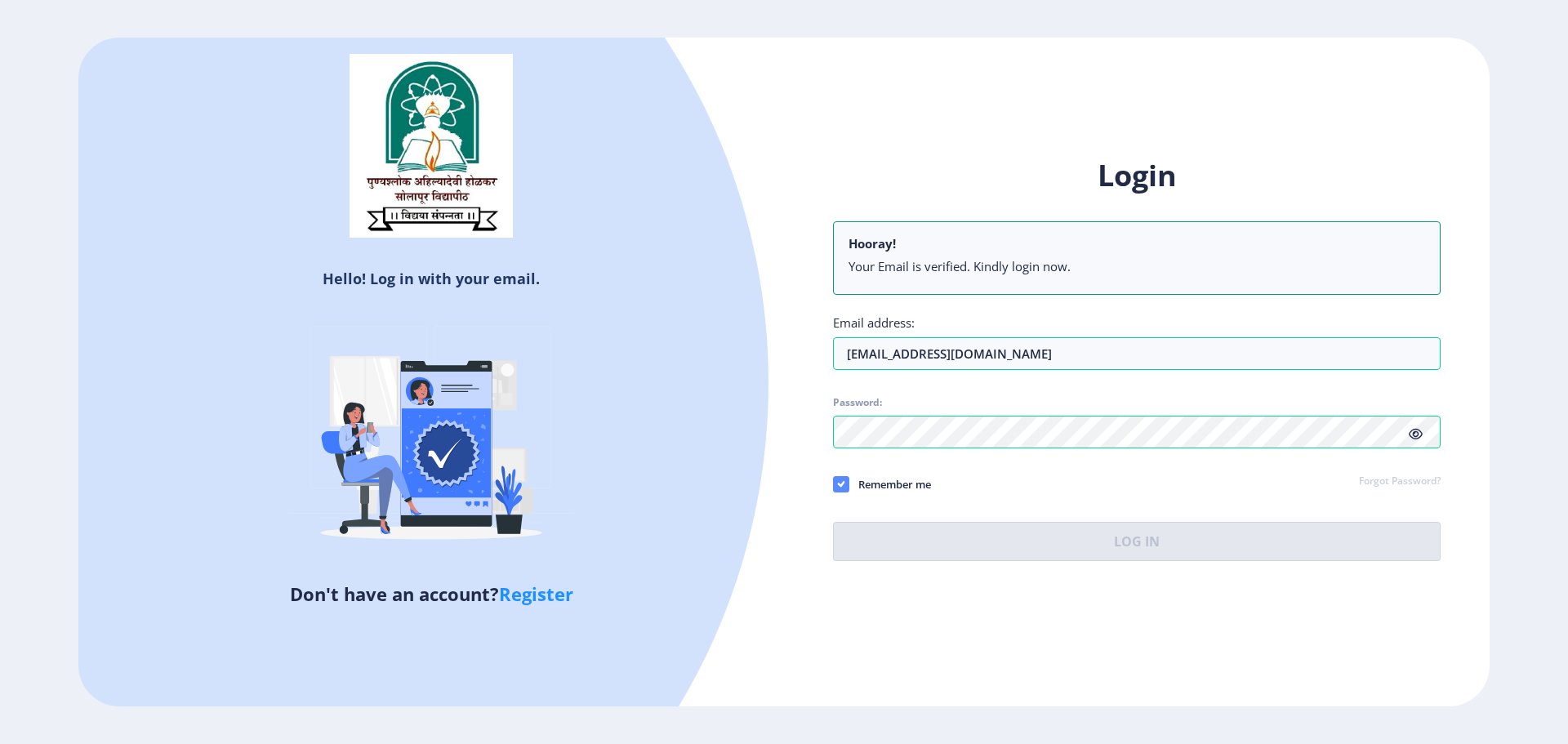
click at [838, 481] on icon at bounding box center [841, 484] width 7 height 16
click at [834, 484] on input "Remember me" at bounding box center [833, 484] width 1 height 1
click at [843, 487] on span at bounding box center [841, 484] width 16 height 16
click at [834, 485] on input "Remember me" at bounding box center [833, 484] width 1 height 1
checkbox input "true"
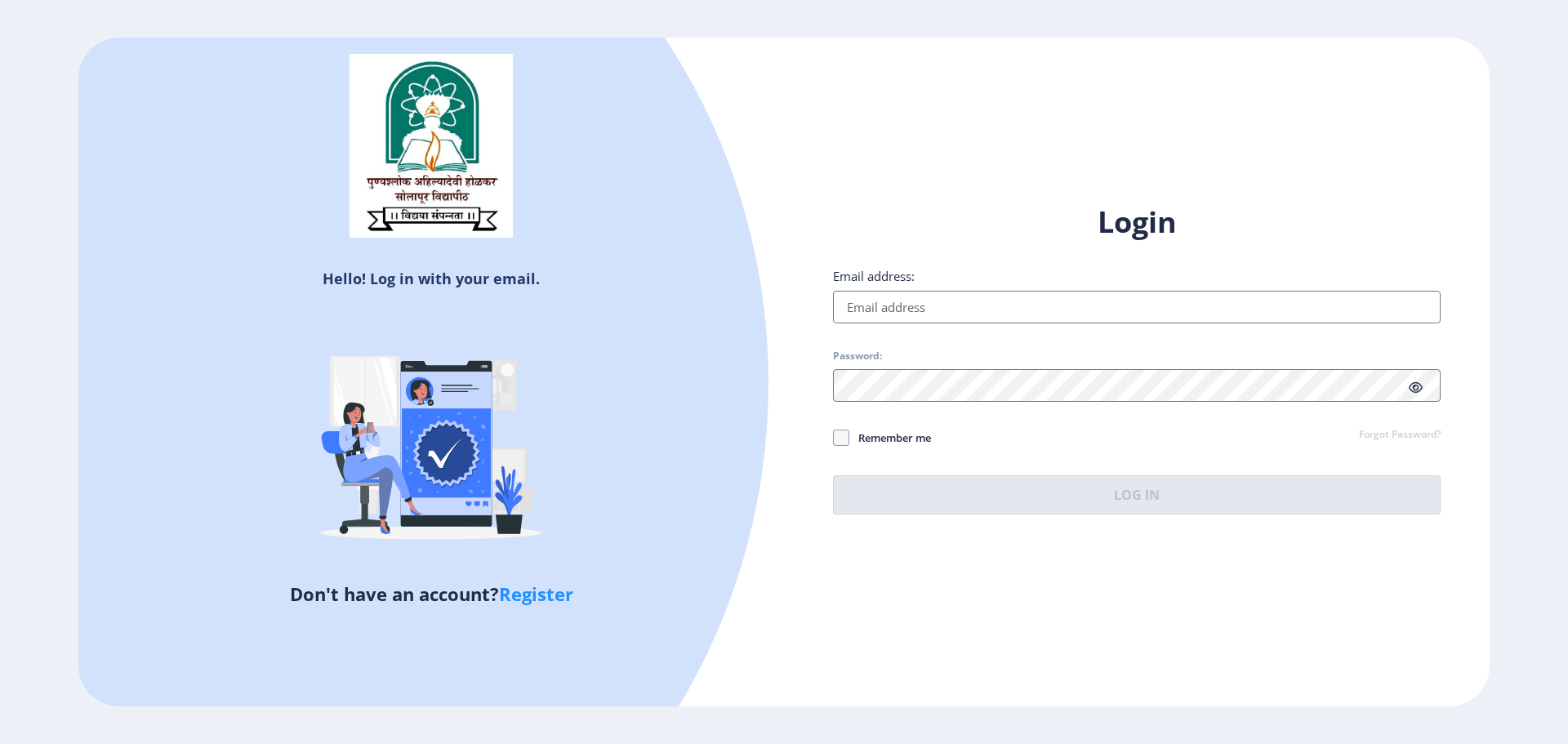
drag, startPoint x: 0, startPoint y: 0, endPoint x: 904, endPoint y: 311, distance: 956.0
click at [904, 311] on input "Email address:" at bounding box center [1137, 307] width 608 height 33
type input "[EMAIL_ADDRESS][DOMAIN_NAME]"
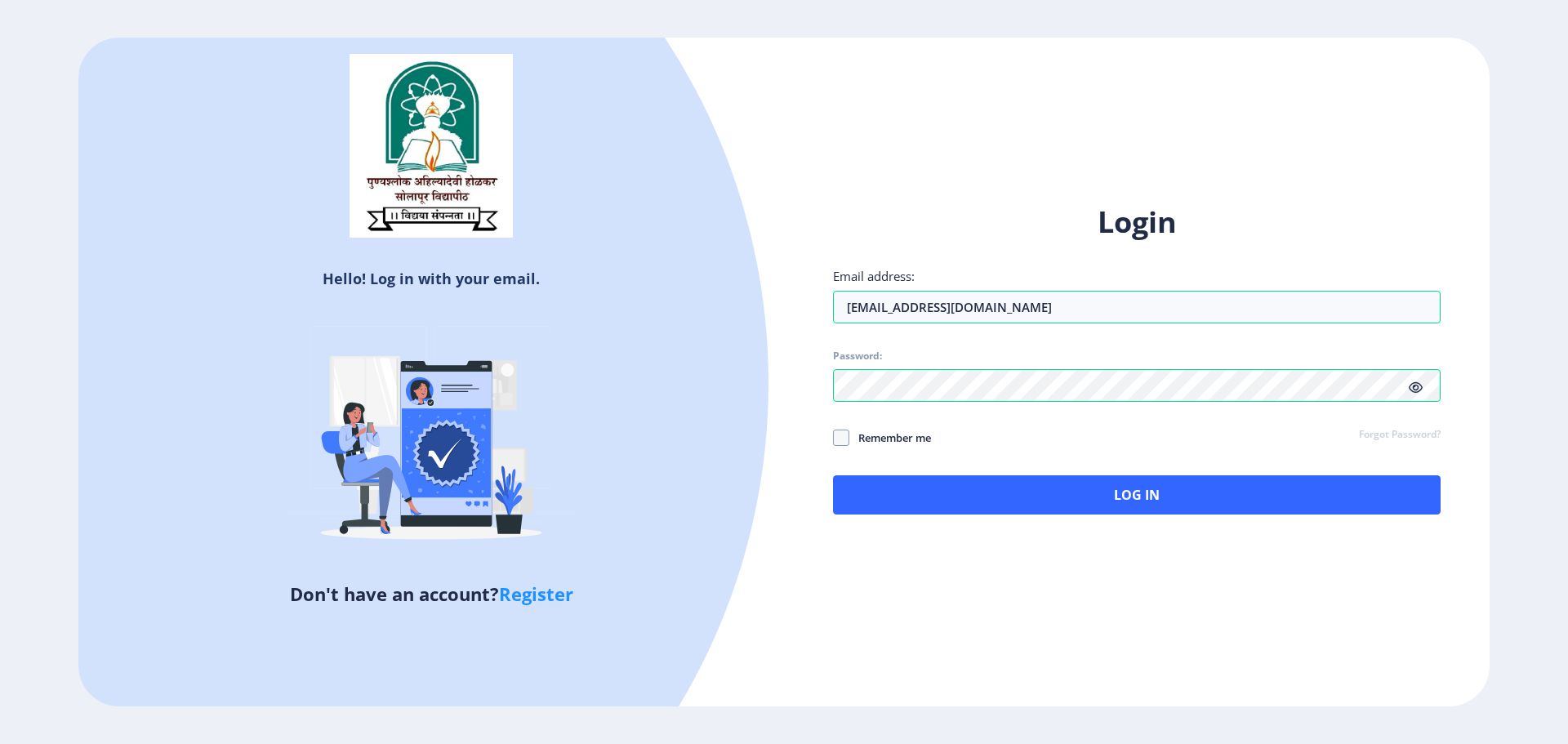
click at [1423, 385] on icon at bounding box center [1417, 387] width 14 height 12
click at [847, 433] on span at bounding box center [841, 437] width 16 height 16
click at [834, 438] on input "Remember me" at bounding box center [833, 438] width 1 height 1
checkbox input "true"
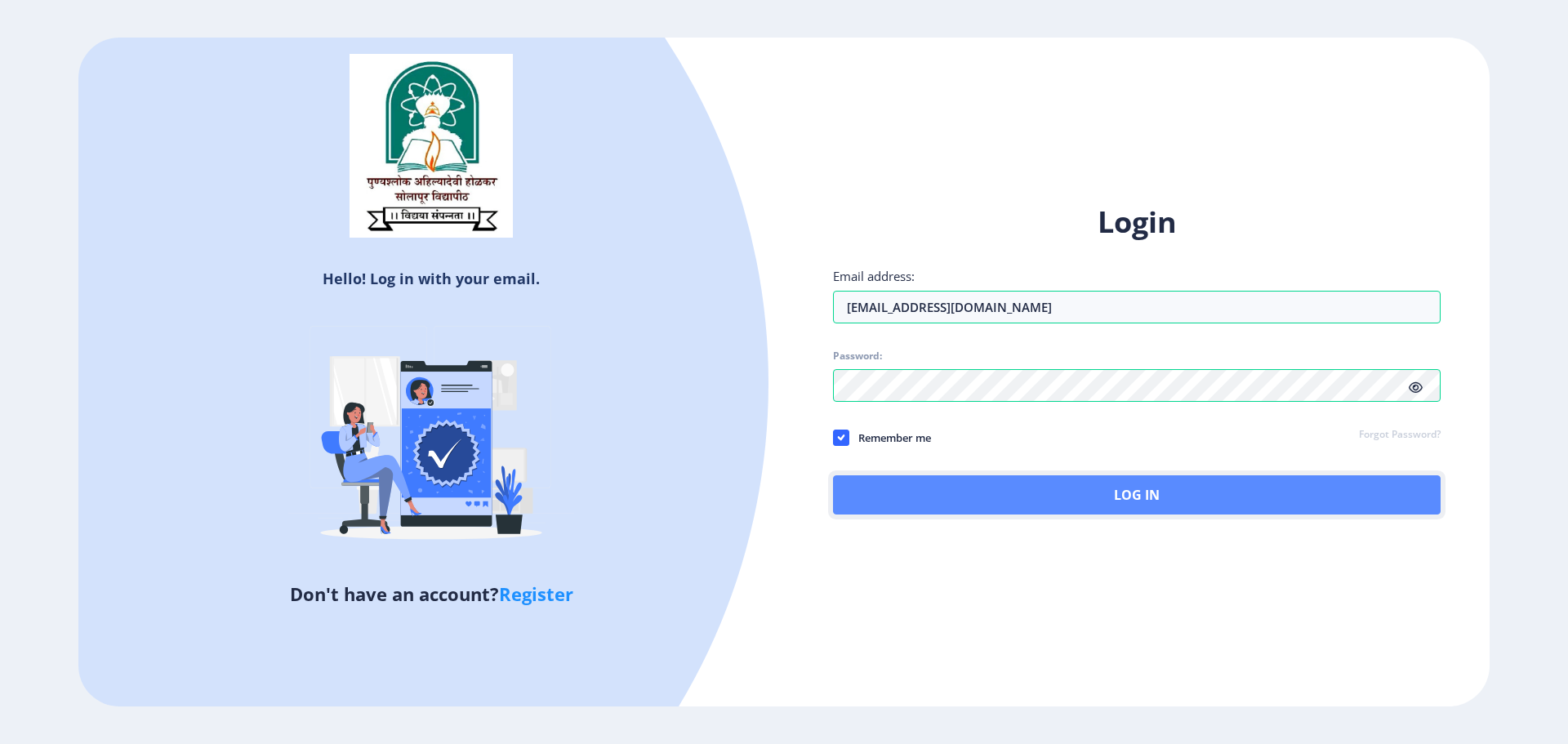
click at [1119, 492] on button "Log In" at bounding box center [1137, 494] width 608 height 39
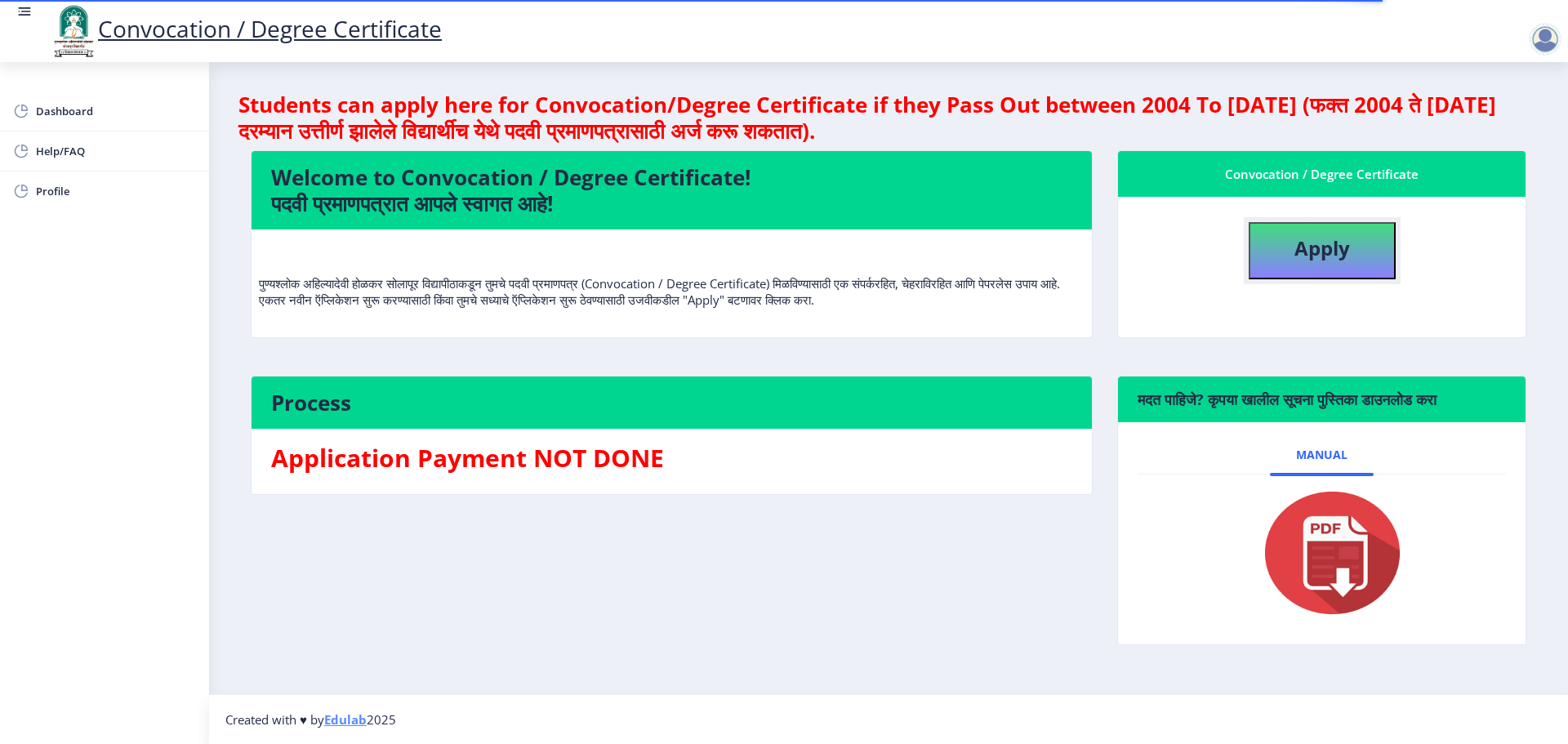
click at [1352, 247] on button "Apply" at bounding box center [1323, 250] width 147 height 57
select select
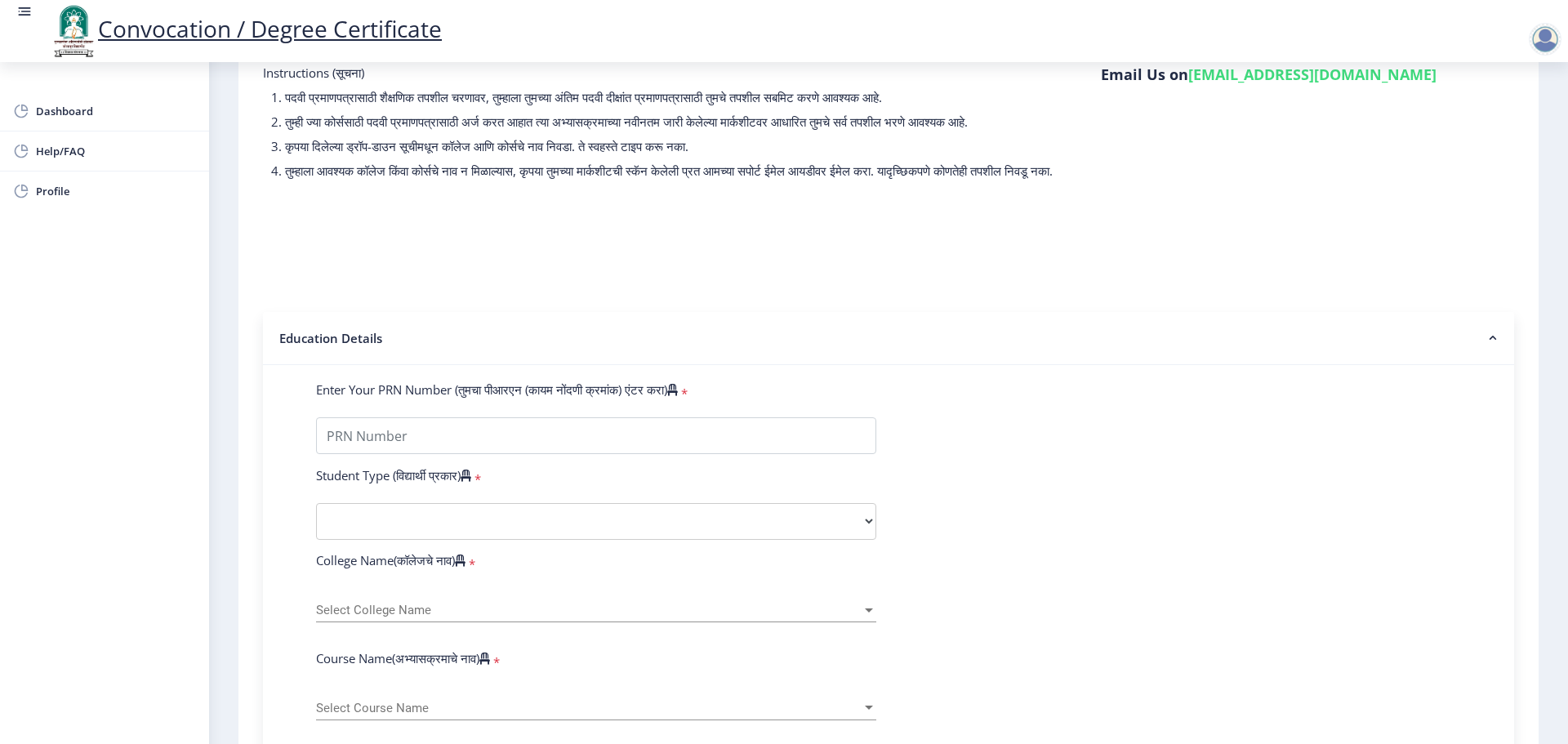
scroll to position [245, 0]
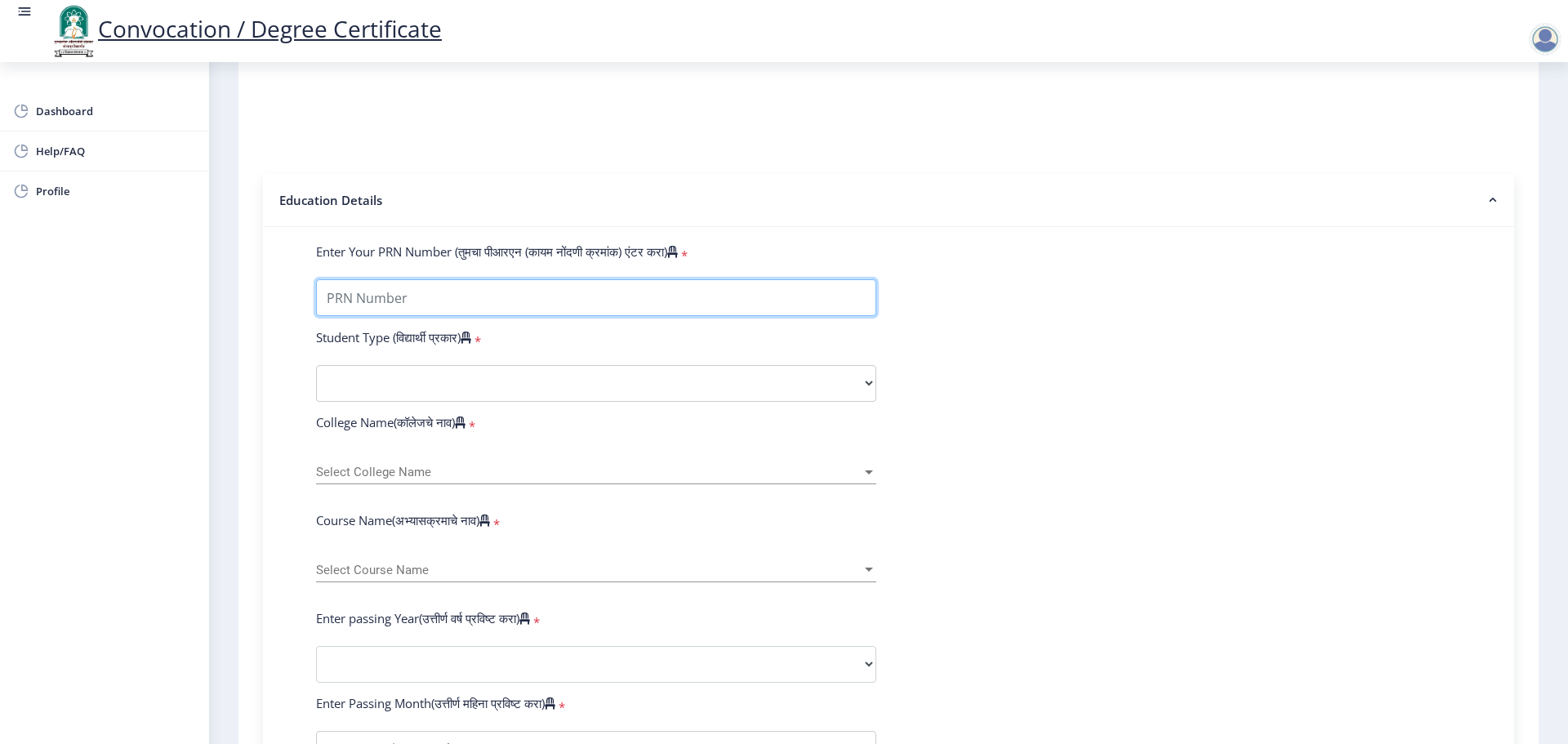
drag, startPoint x: 533, startPoint y: 318, endPoint x: 863, endPoint y: 443, distance: 352.9
click at [533, 316] on input "Enter Your PRN Number (तुमचा पीआरएन (कायम नोंदणी क्रमांक) एंटर करा)" at bounding box center [596, 297] width 561 height 37
type input "2019032500234437"
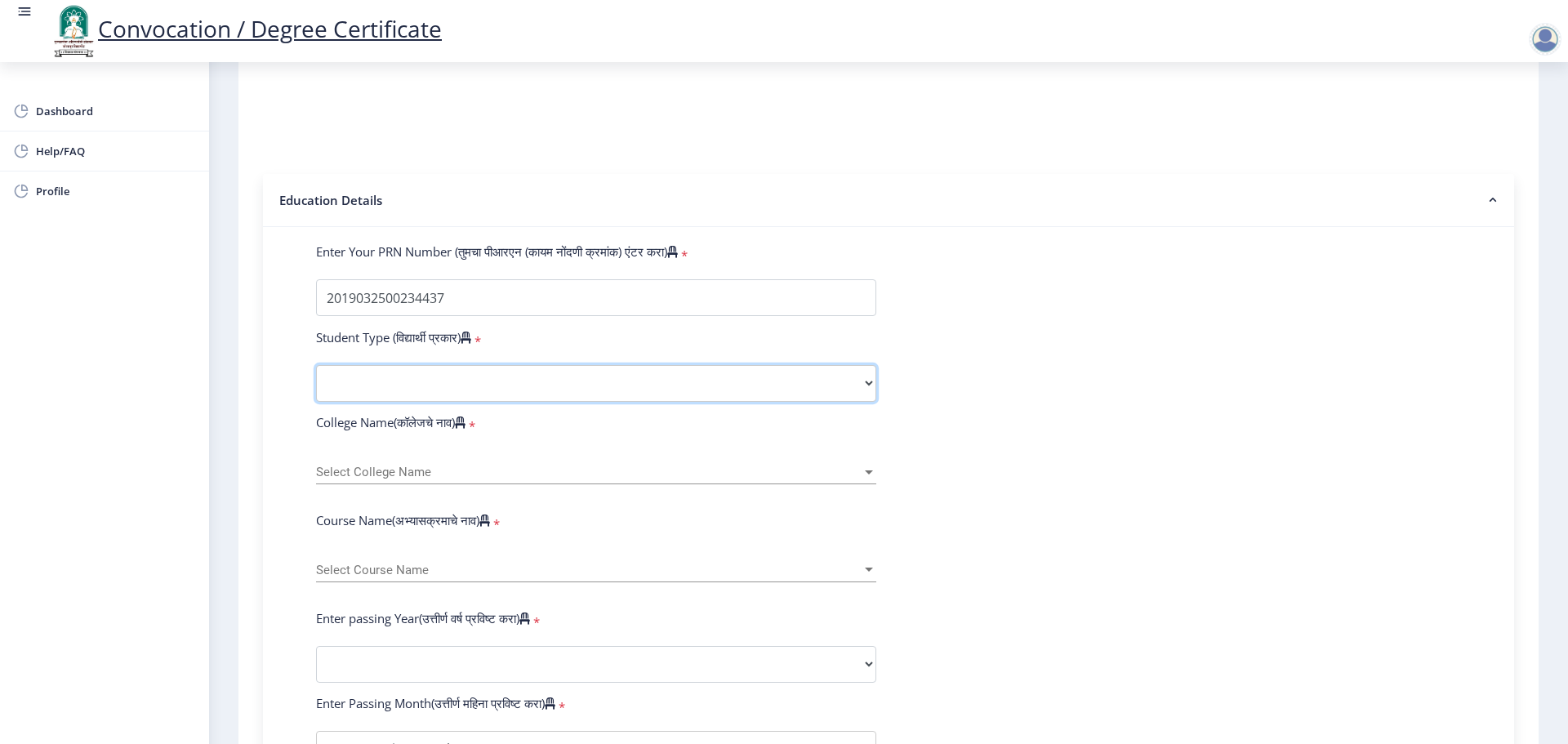
click at [479, 382] on select "Select Student Type Regular External" at bounding box center [596, 383] width 561 height 37
select select "Regular"
click at [316, 380] on select "Select Student Type Regular External" at bounding box center [596, 383] width 561 height 37
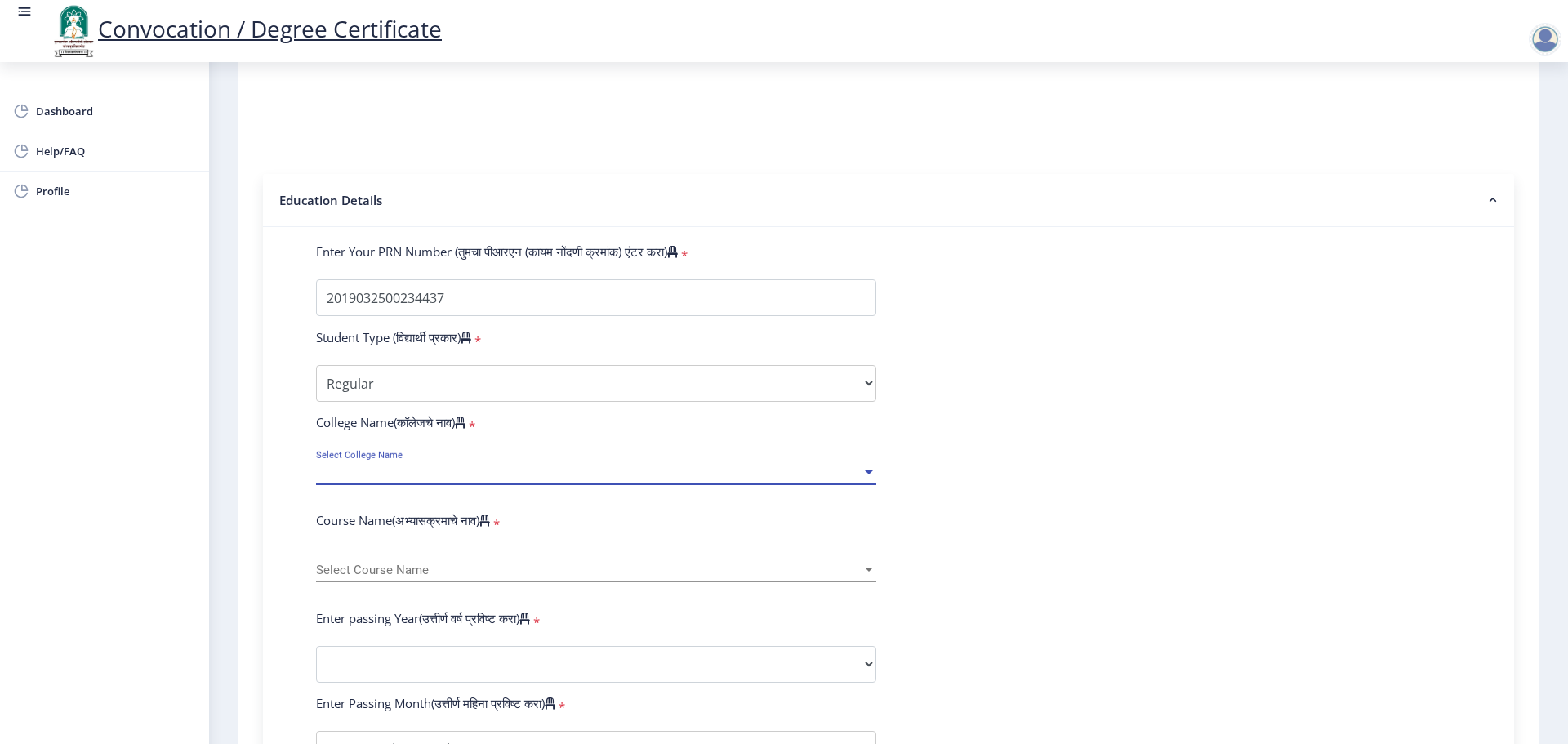
click at [413, 479] on span "Select College Name" at bounding box center [589, 472] width 546 height 14
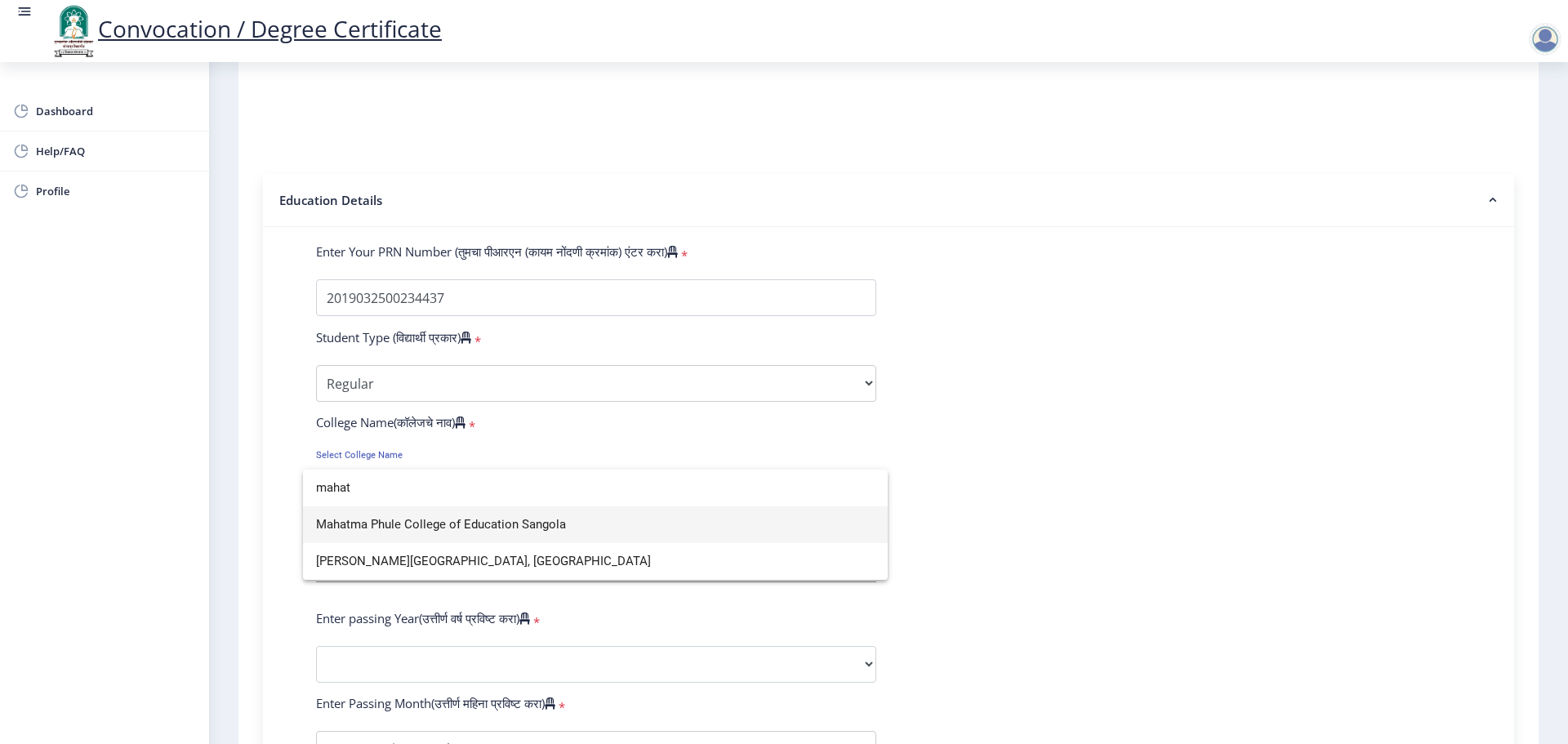
scroll to position [0, 0]
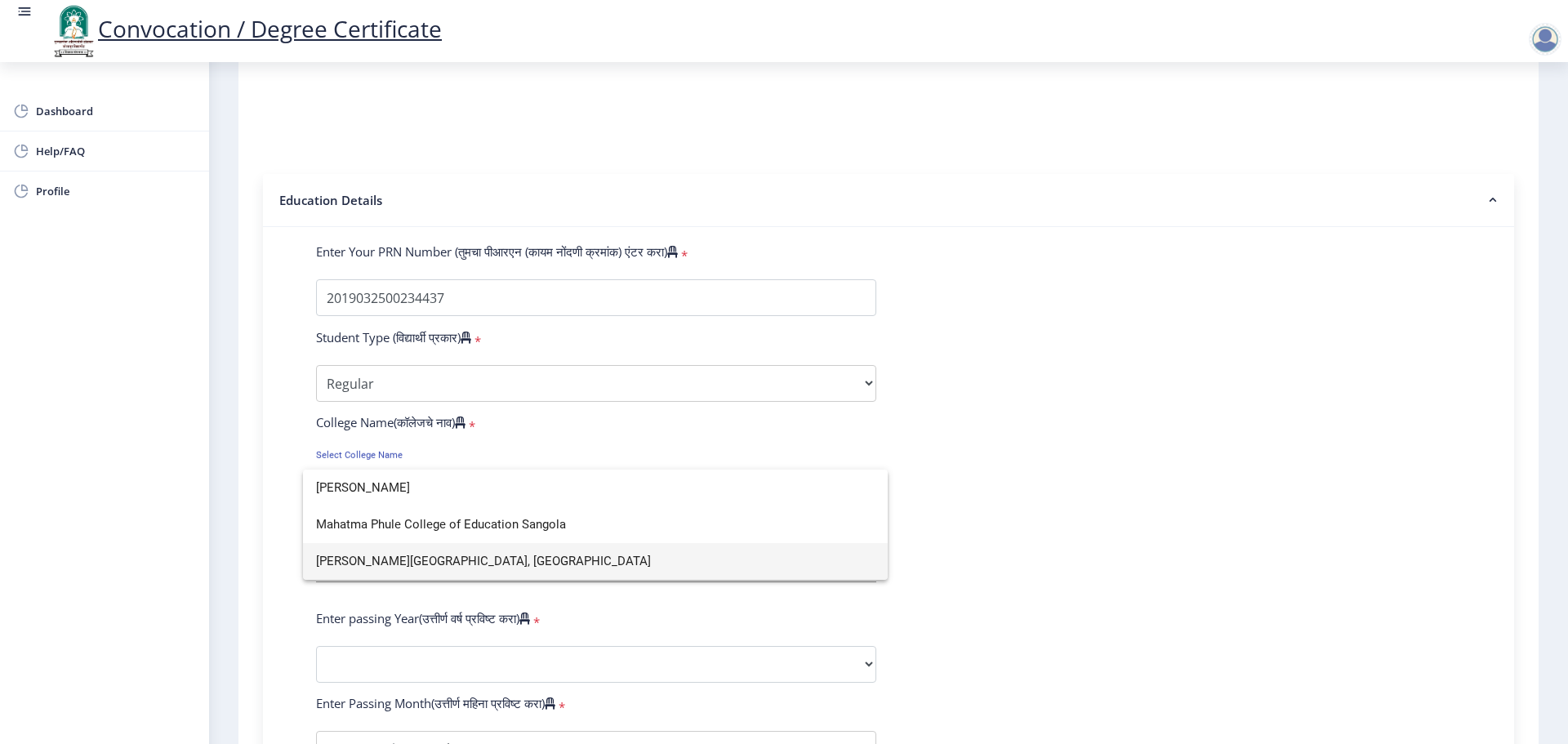
type input "[PERSON_NAME]"
click at [473, 558] on span "[PERSON_NAME][GEOGRAPHIC_DATA], [GEOGRAPHIC_DATA]" at bounding box center [595, 561] width 559 height 37
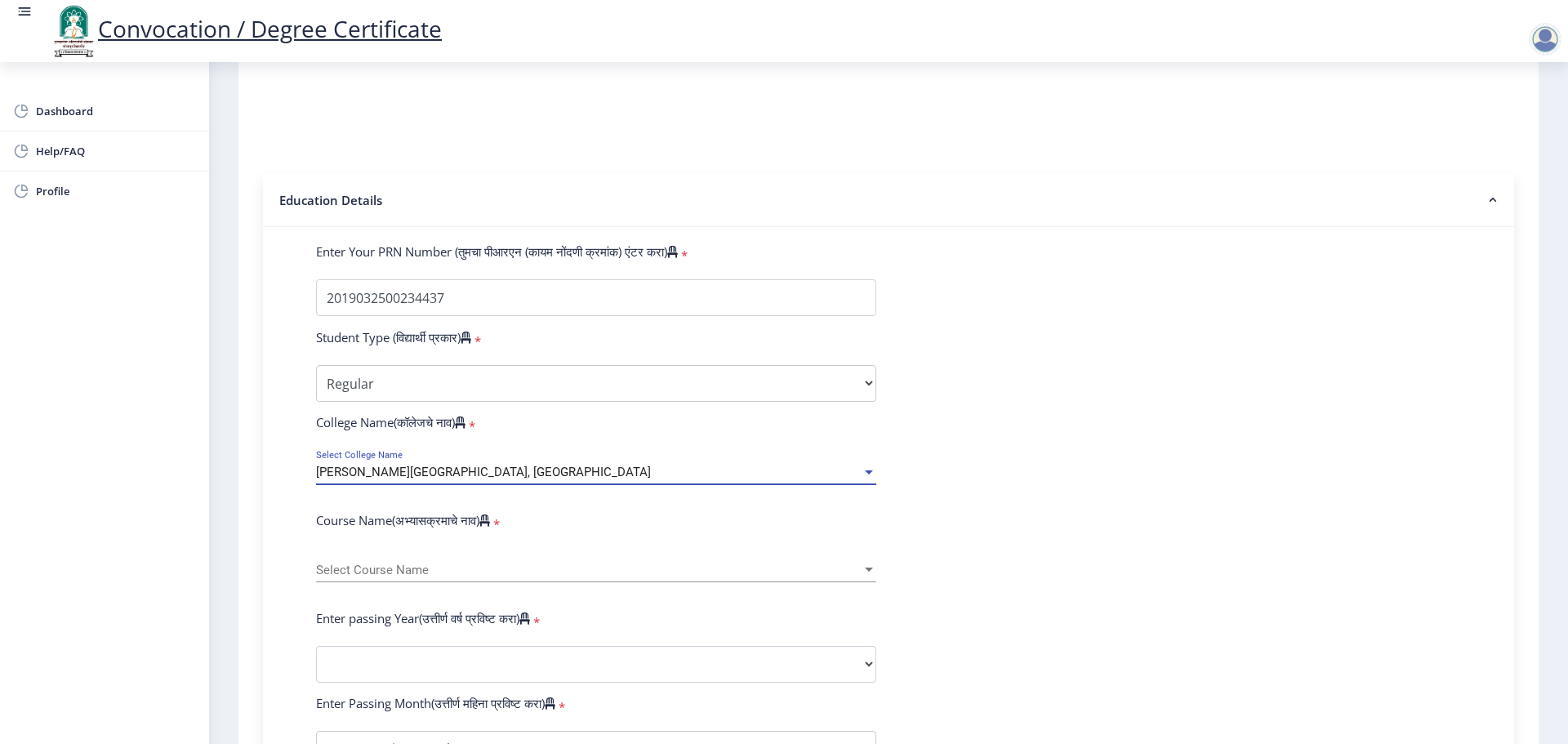
click at [416, 583] on div "Select Course Name Select Course Name" at bounding box center [596, 565] width 561 height 34
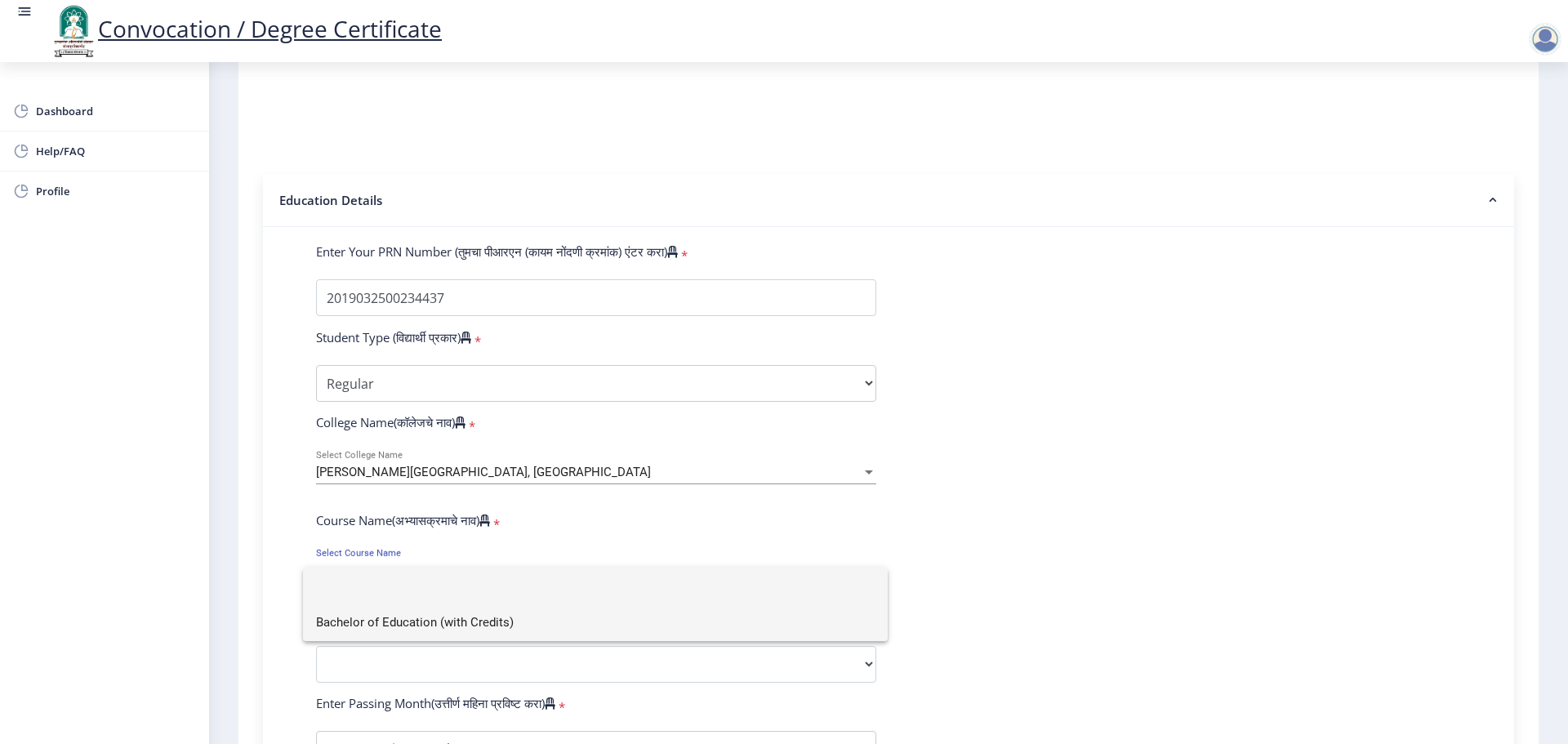
click at [416, 617] on span "Bachelor of Education (with Credits)" at bounding box center [595, 622] width 559 height 37
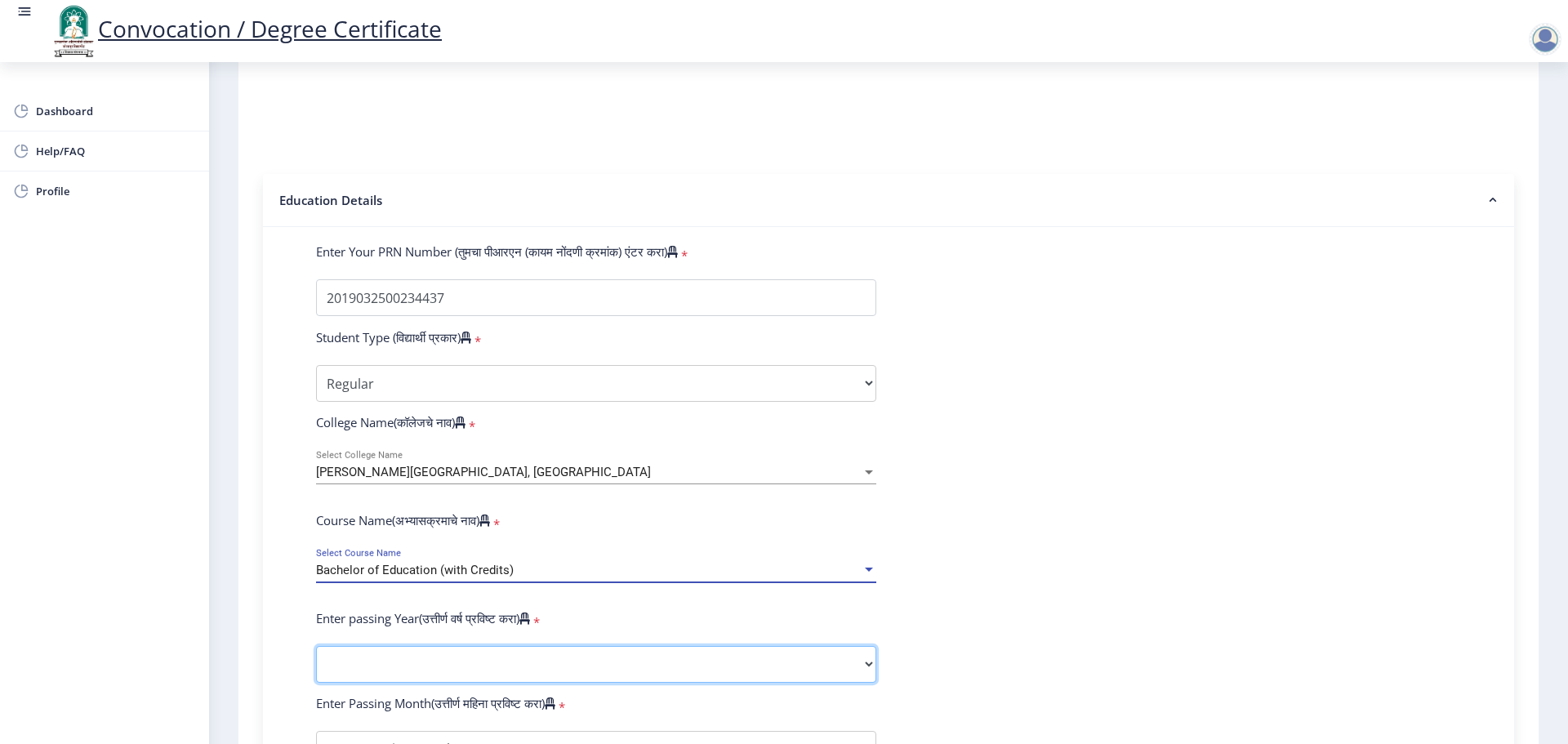
click at [454, 674] on select "2025 2024 2023 2022 2021 2020 2019 2018 2017 2016 2015 2014 2013 2012 2011 2010…" at bounding box center [596, 664] width 561 height 37
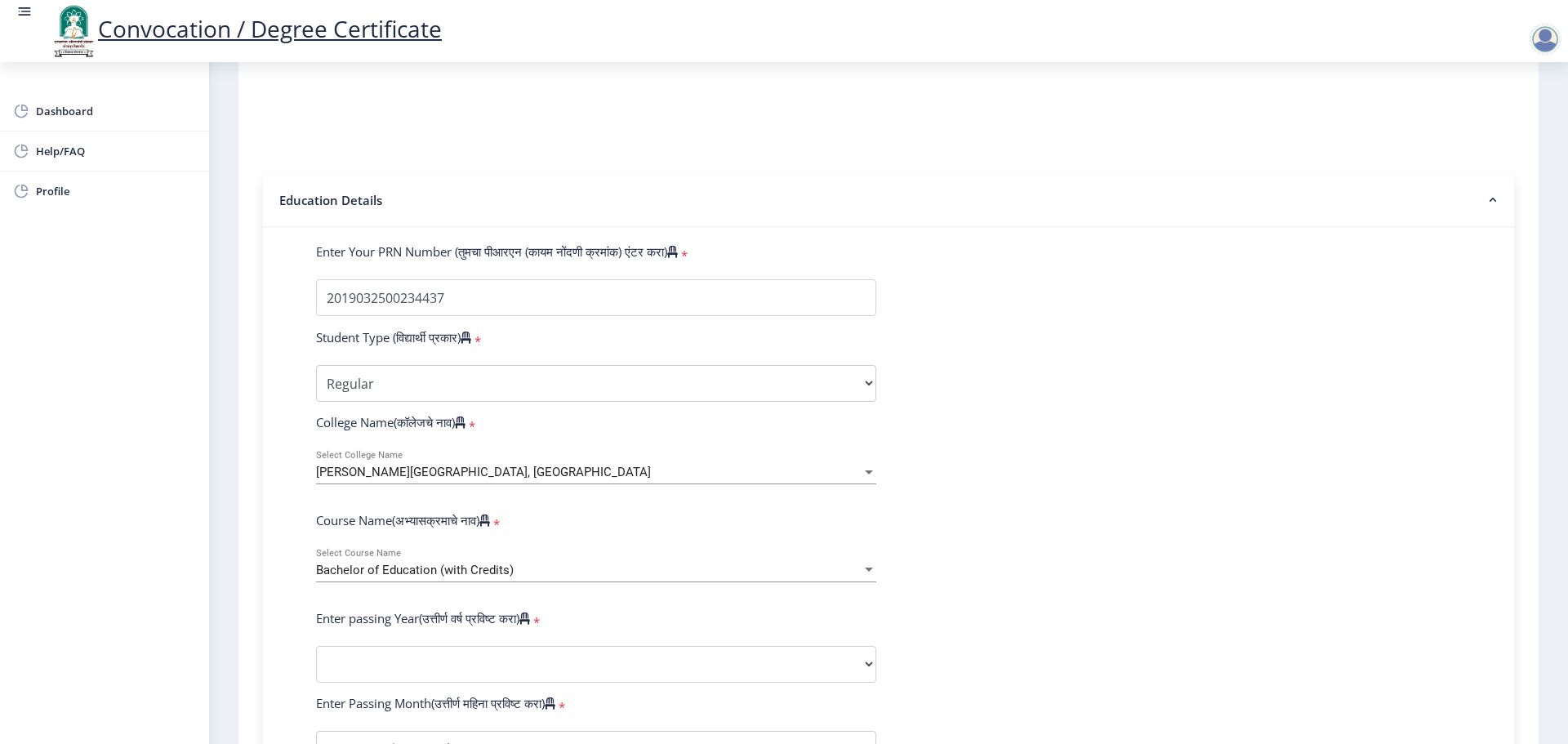
click at [1129, 524] on form "Enter Your PRN Number (तुमचा पीआरएन (कायम नोंदणी क्रमांक) एंटर करा) * Student T…" at bounding box center [889, 675] width 1170 height 866
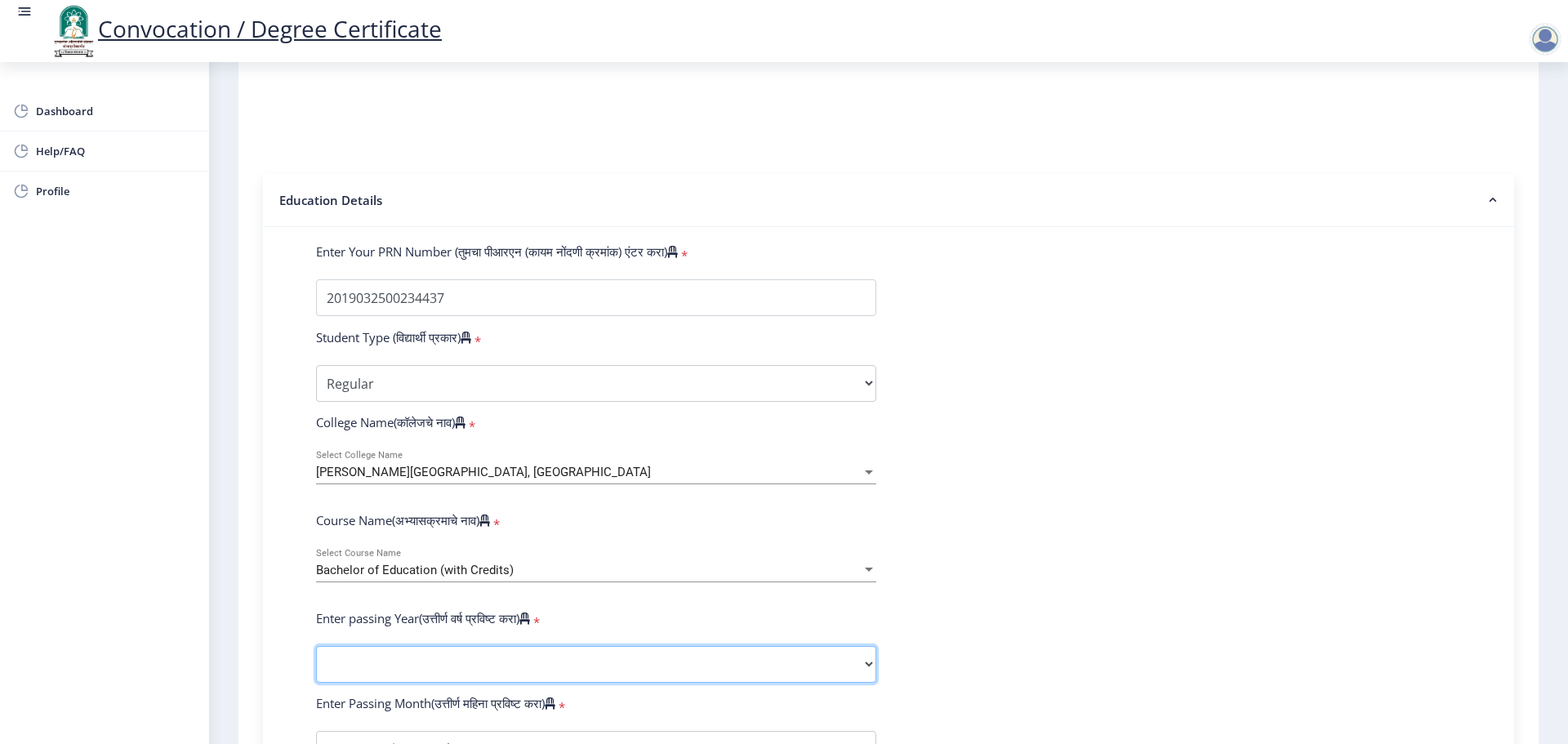
click at [511, 683] on select "2025 2024 2023 2022 2021 2020 2019 2018 2017 2016 2015 2014 2013 2012 2011 2010…" at bounding box center [596, 664] width 561 height 37
select select "2021"
click at [316, 661] on select "2025 2024 2023 2022 2021 2020 2019 2018 2017 2016 2015 2014 2013 2012 2011 2010…" at bounding box center [596, 664] width 561 height 37
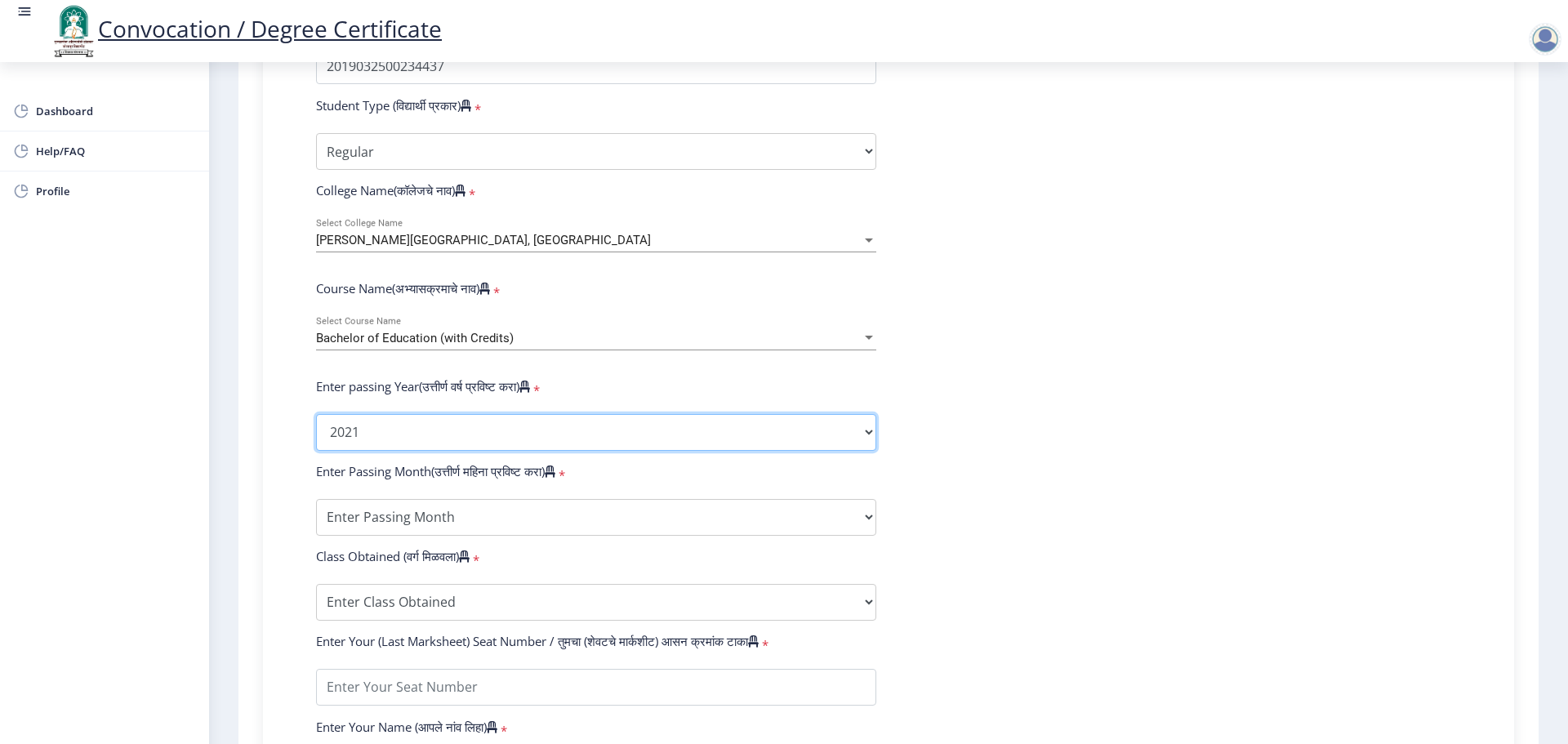
scroll to position [490, 0]
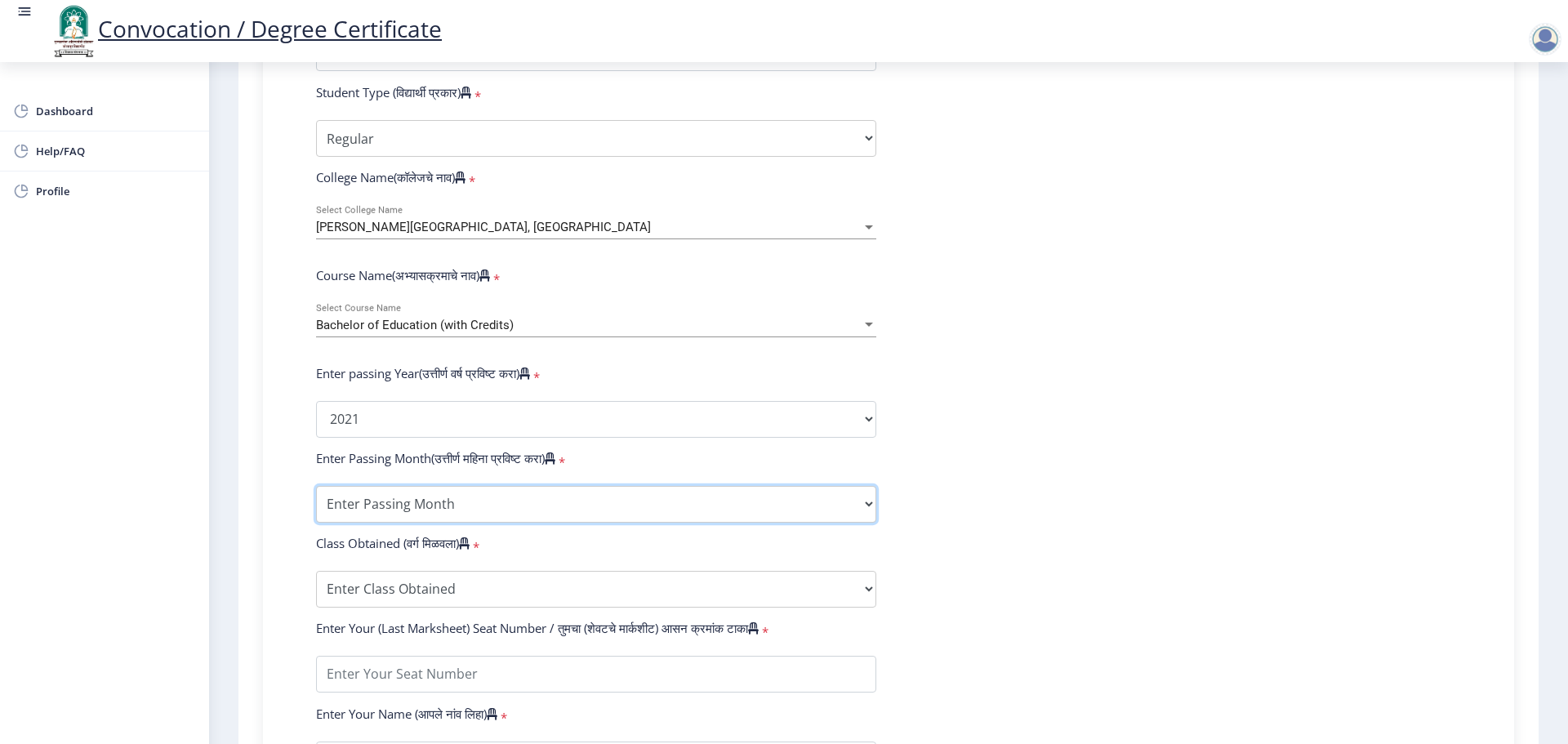
click at [514, 512] on select "Enter Passing Month March April May October November December" at bounding box center [596, 504] width 561 height 37
select select "April"
click at [316, 501] on select "Enter Passing Month March April May October November December" at bounding box center [596, 504] width 561 height 37
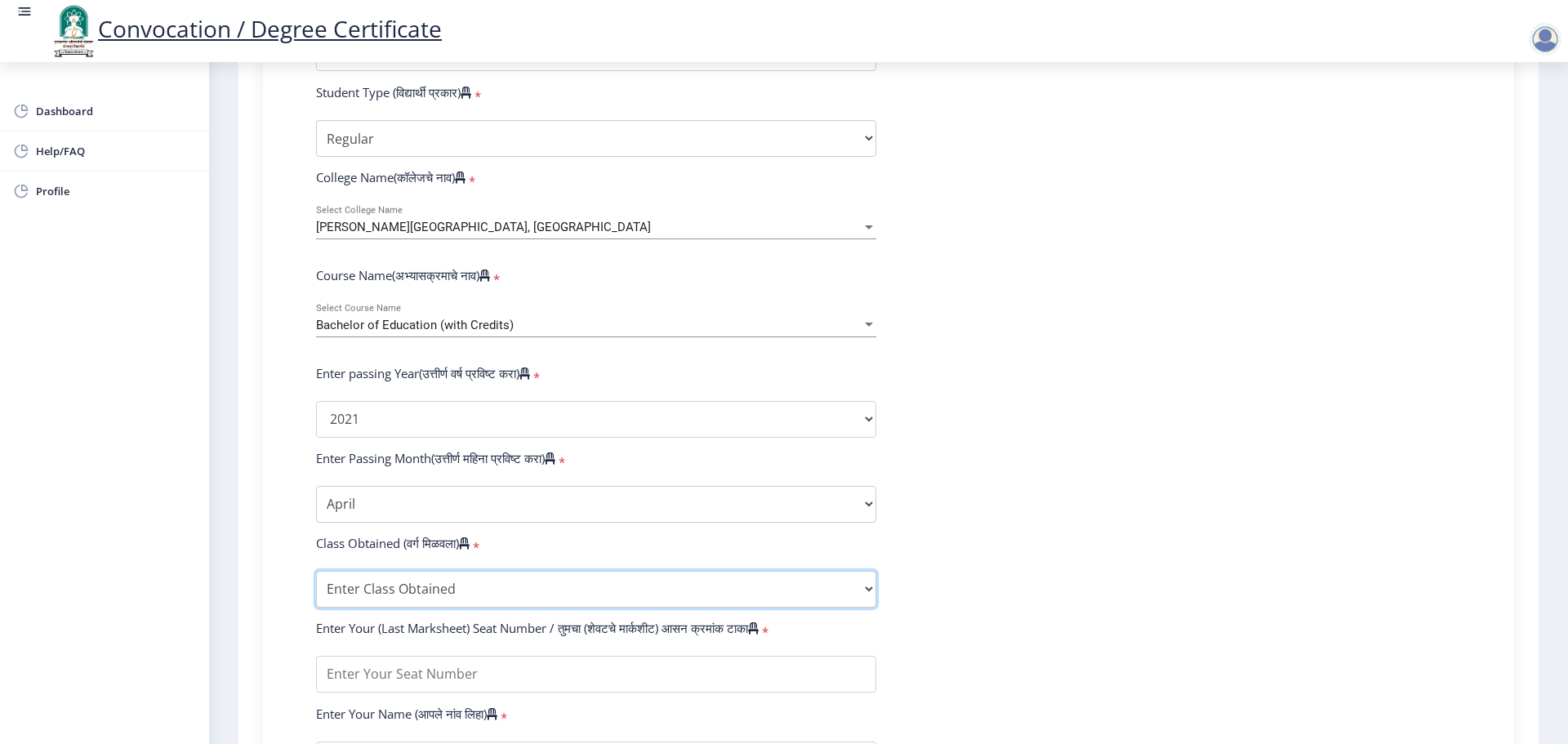
click at [470, 600] on select "Enter Class Obtained FIRST CLASS WITH DISTINCTION FIRST CLASS HIGHER SECOND CLA…" at bounding box center [596, 589] width 561 height 37
select select "FIRST CLASS"
click at [316, 587] on select "Enter Class Obtained FIRST CLASS WITH DISTINCTION FIRST CLASS HIGHER SECOND CLA…" at bounding box center [596, 589] width 561 height 37
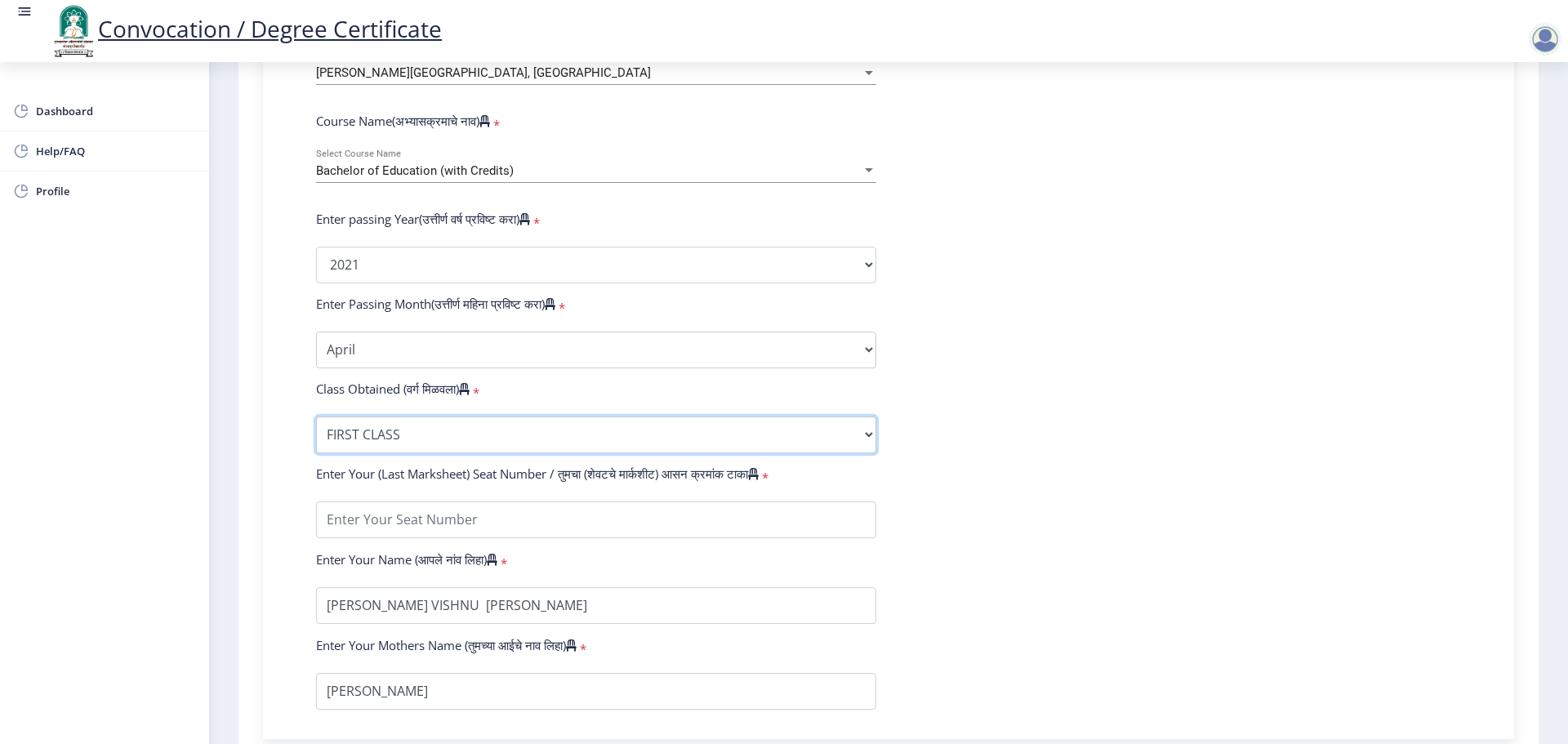
scroll to position [653, 0]
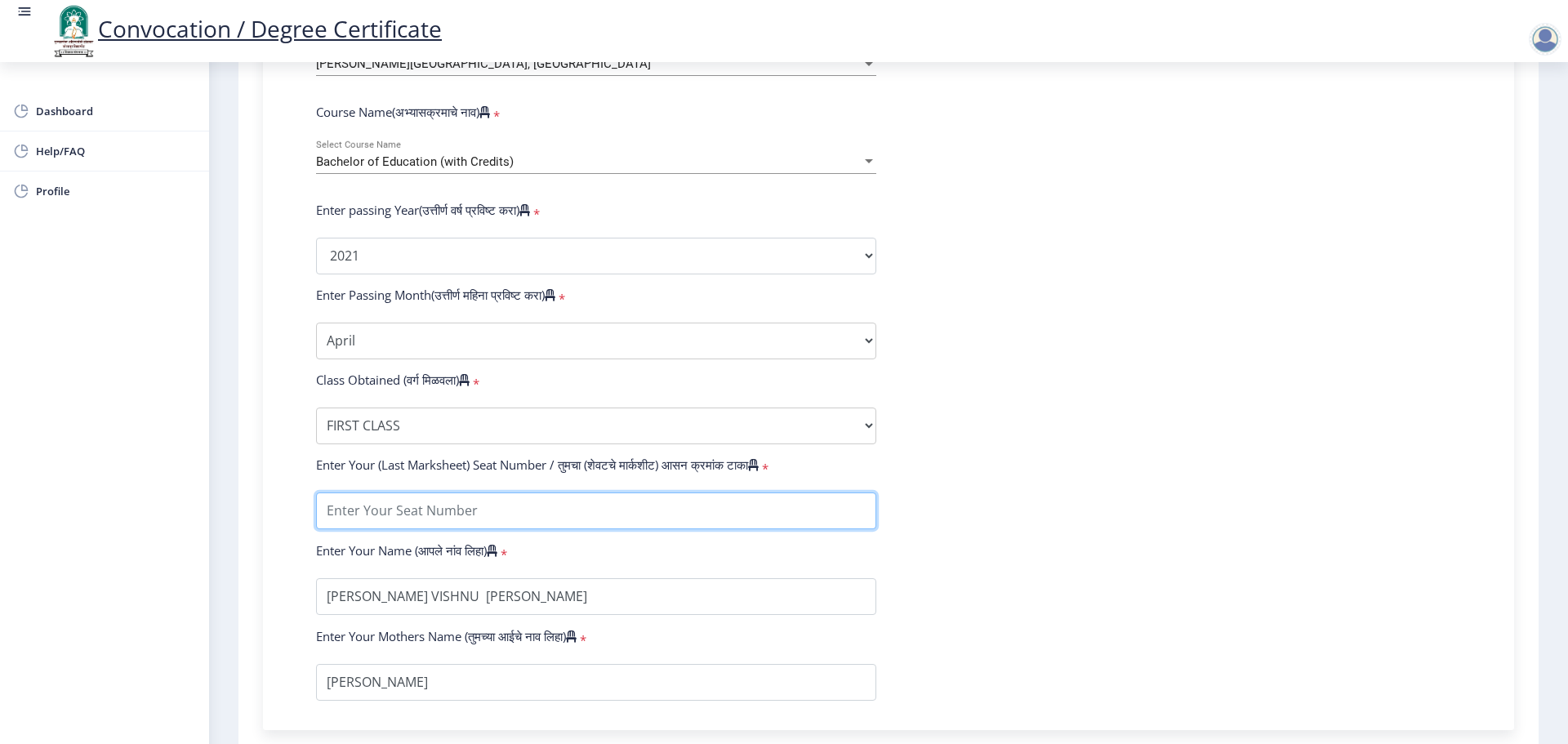
drag, startPoint x: 414, startPoint y: 520, endPoint x: 515, endPoint y: 536, distance: 102.3
click at [414, 520] on input "textarea" at bounding box center [596, 510] width 561 height 37
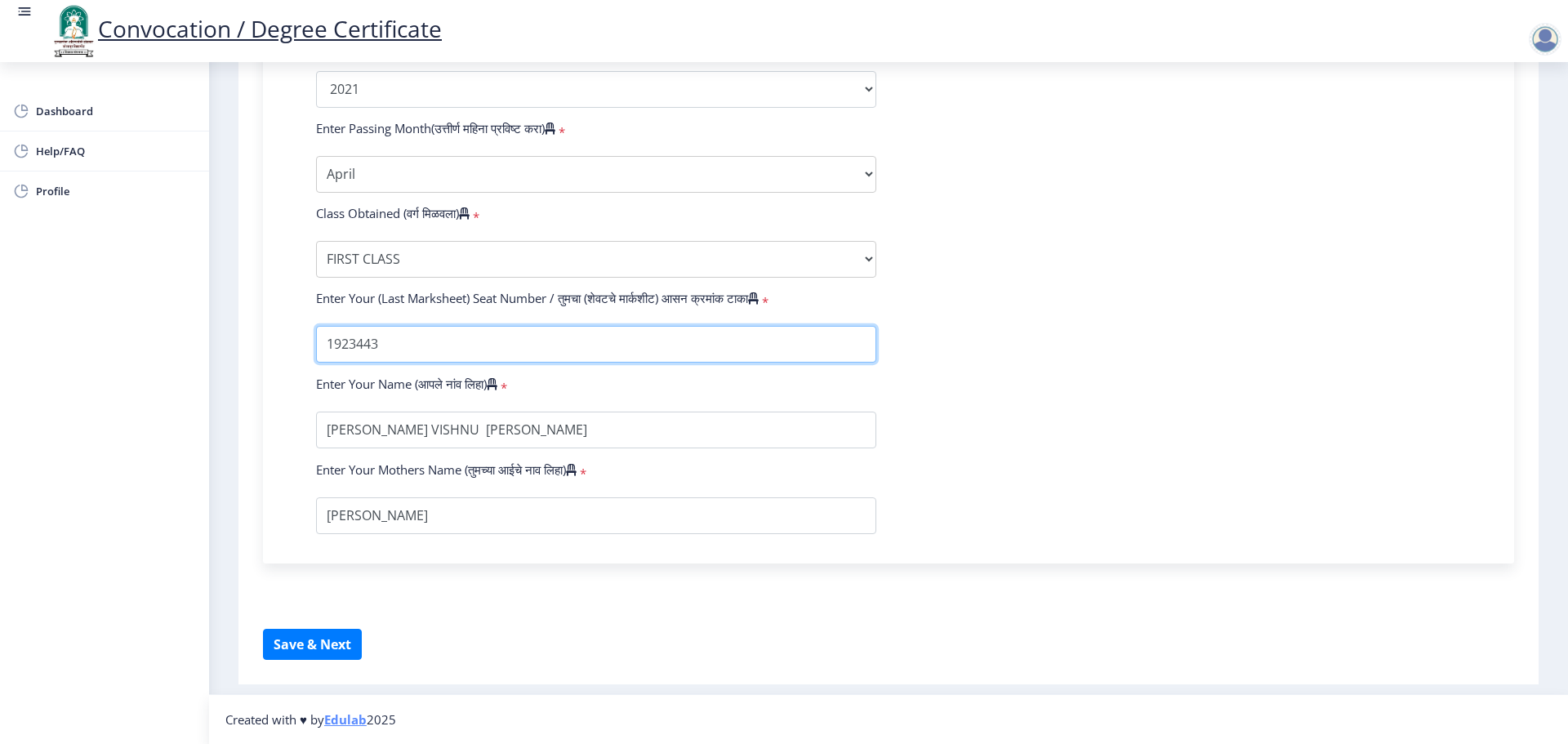
scroll to position [836, 0]
type input "1923443"
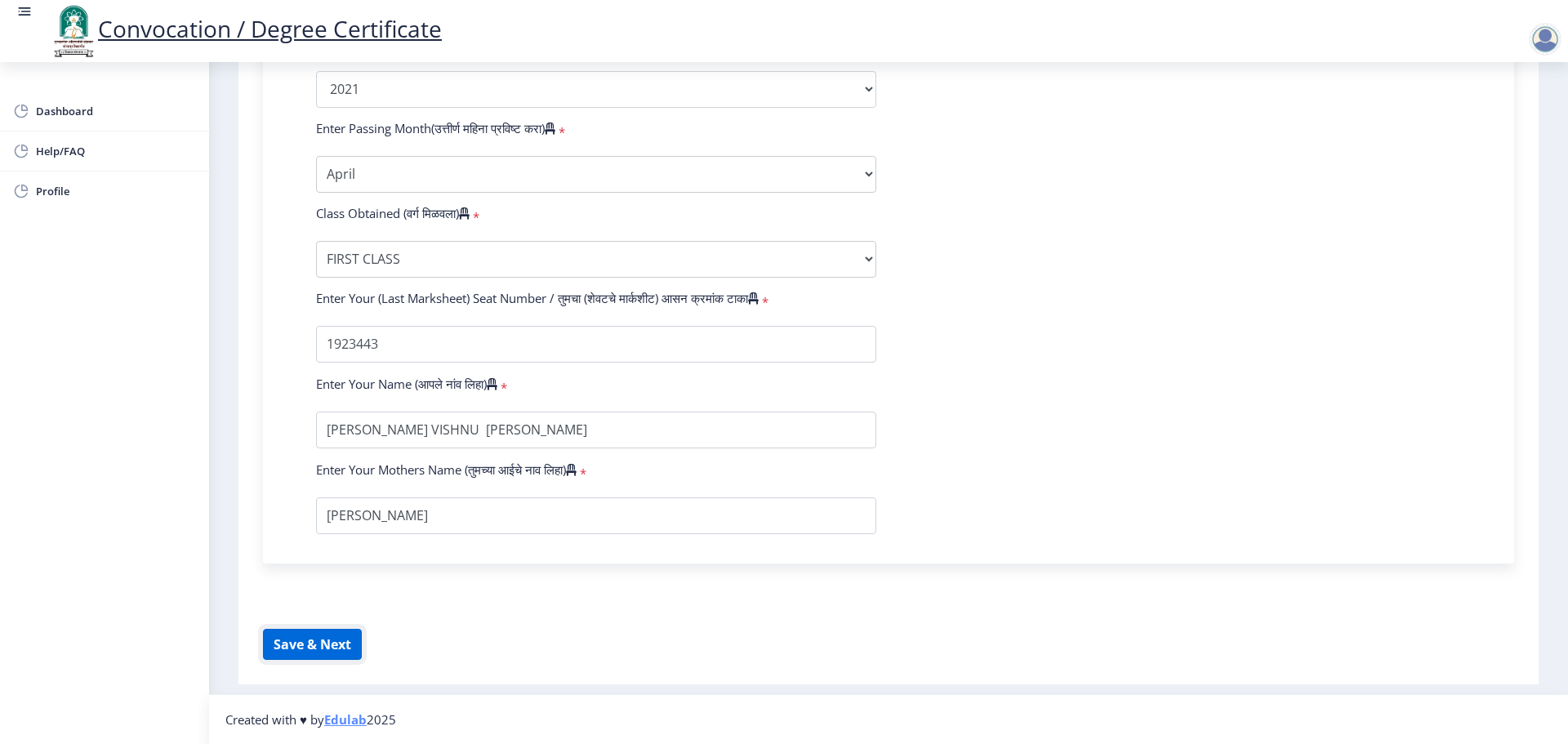
click at [339, 651] on button "Save & Next" at bounding box center [312, 643] width 99 height 31
select select
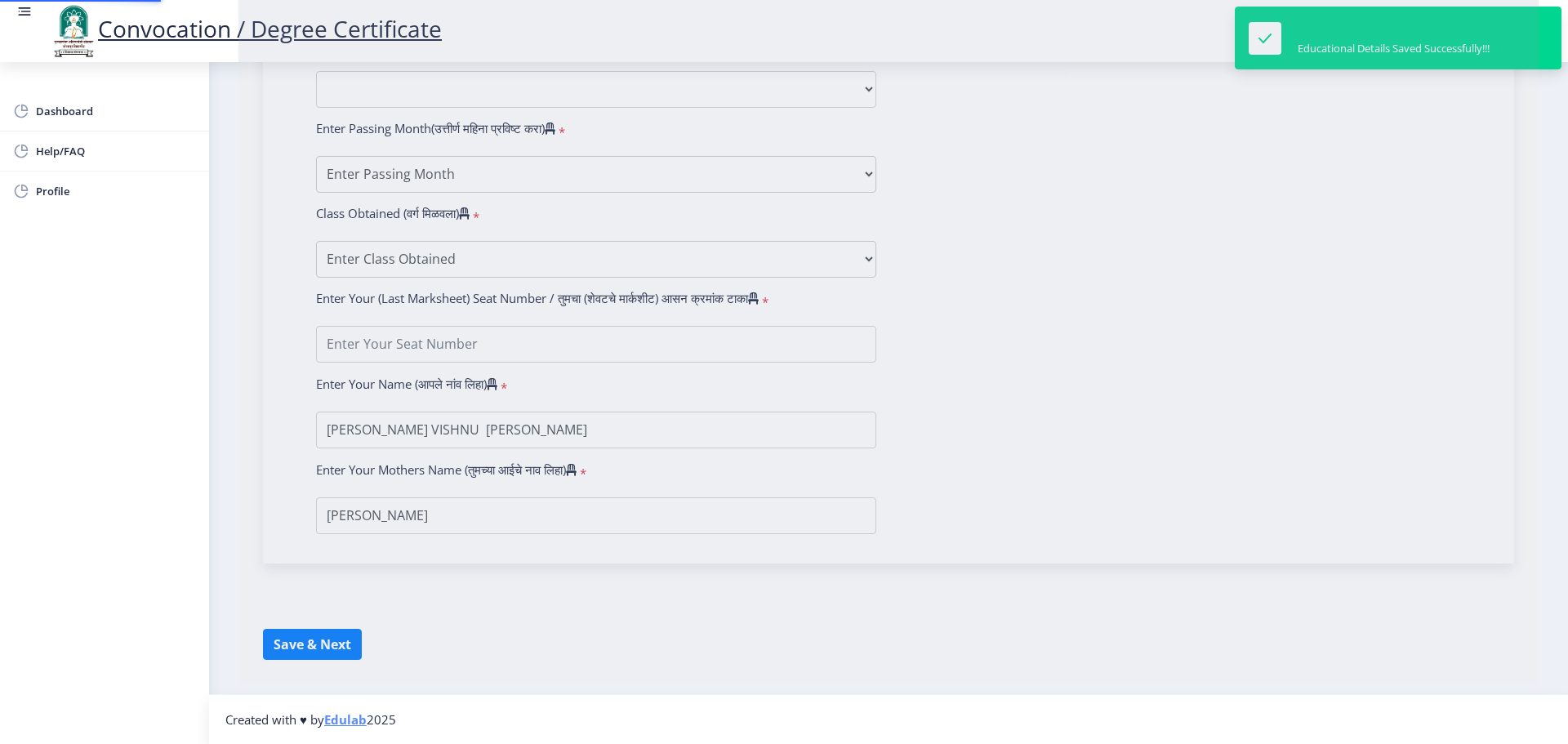
type input "2019032500234437"
select select "Regular"
select select "2021"
select select "April"
select select "FIRST CLASS"
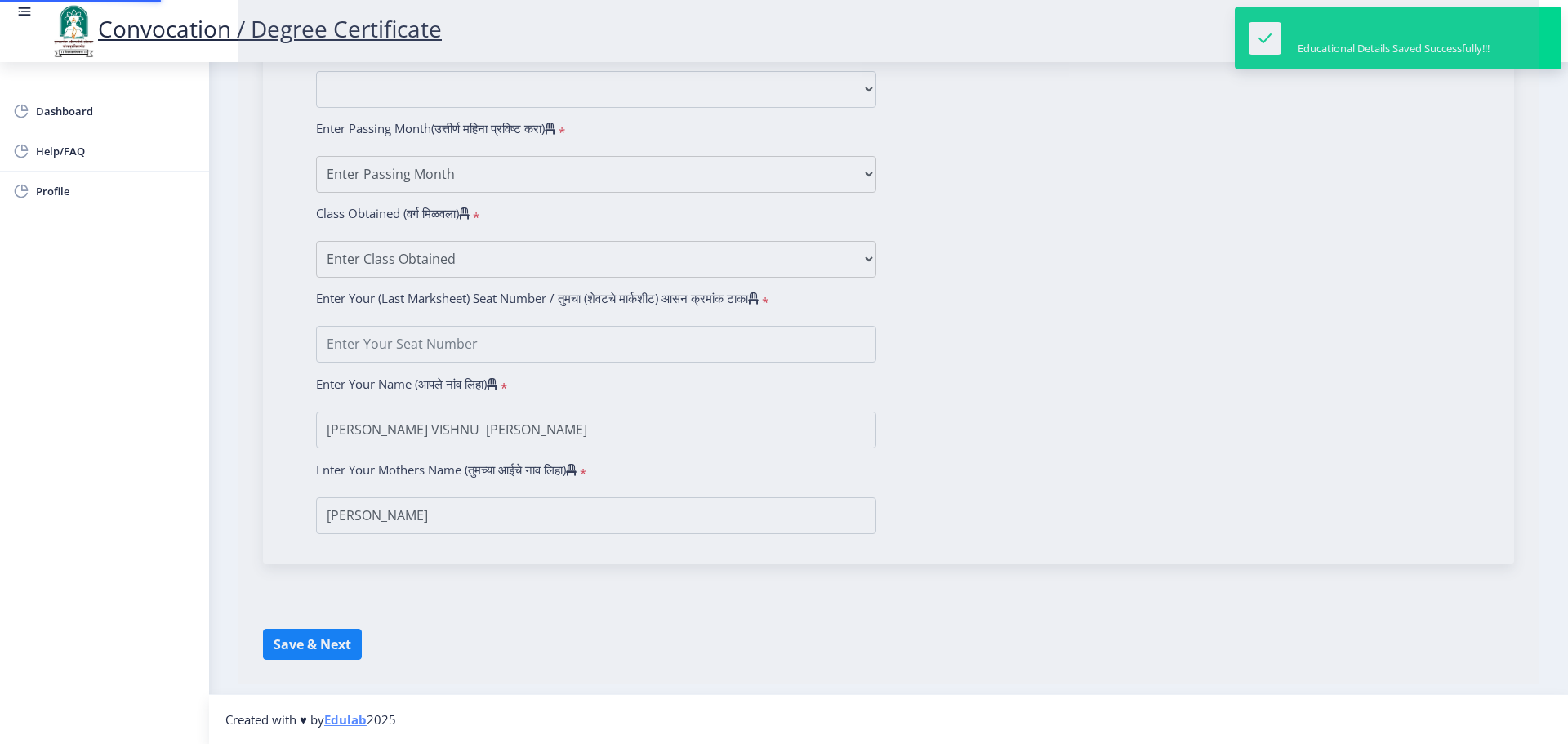
type input "1923443"
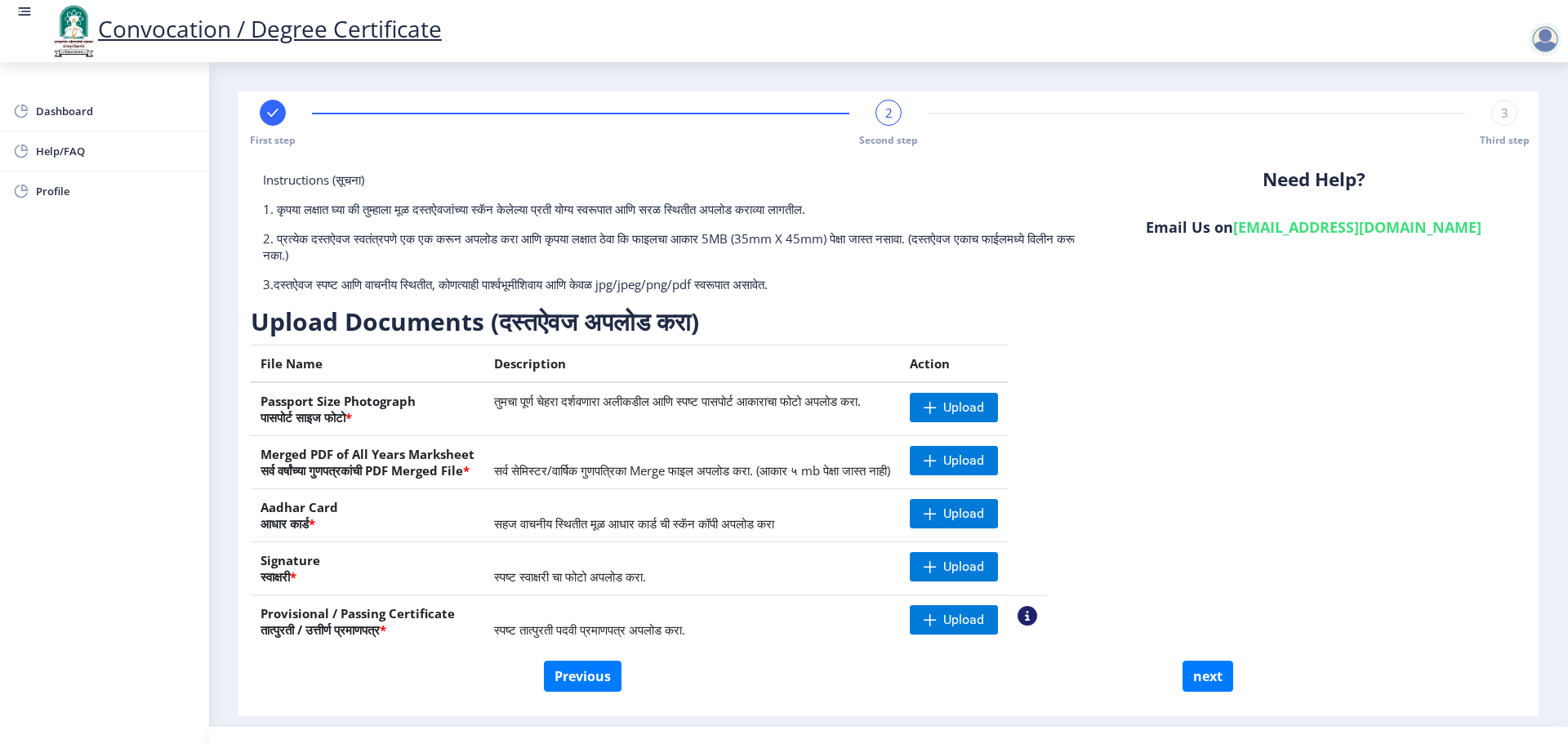
click at [1554, 37] on div at bounding box center [1545, 39] width 33 height 33
click at [1532, 125] on span "Log out" at bounding box center [1502, 127] width 105 height 20
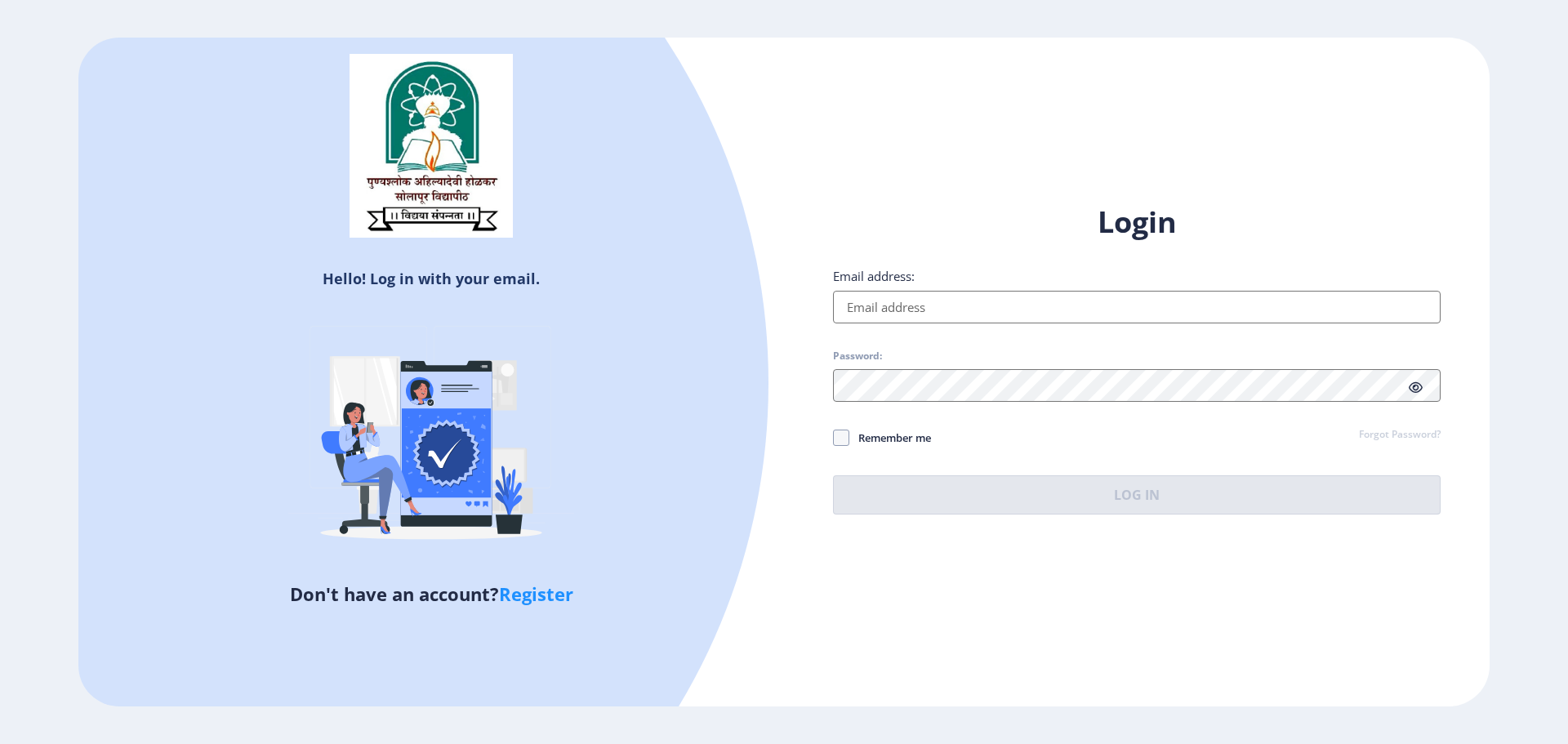
click at [906, 302] on input "Email address:" at bounding box center [1137, 307] width 608 height 33
type input "[EMAIL_ADDRESS][DOMAIN_NAME]"
